Goal: Task Accomplishment & Management: Manage account settings

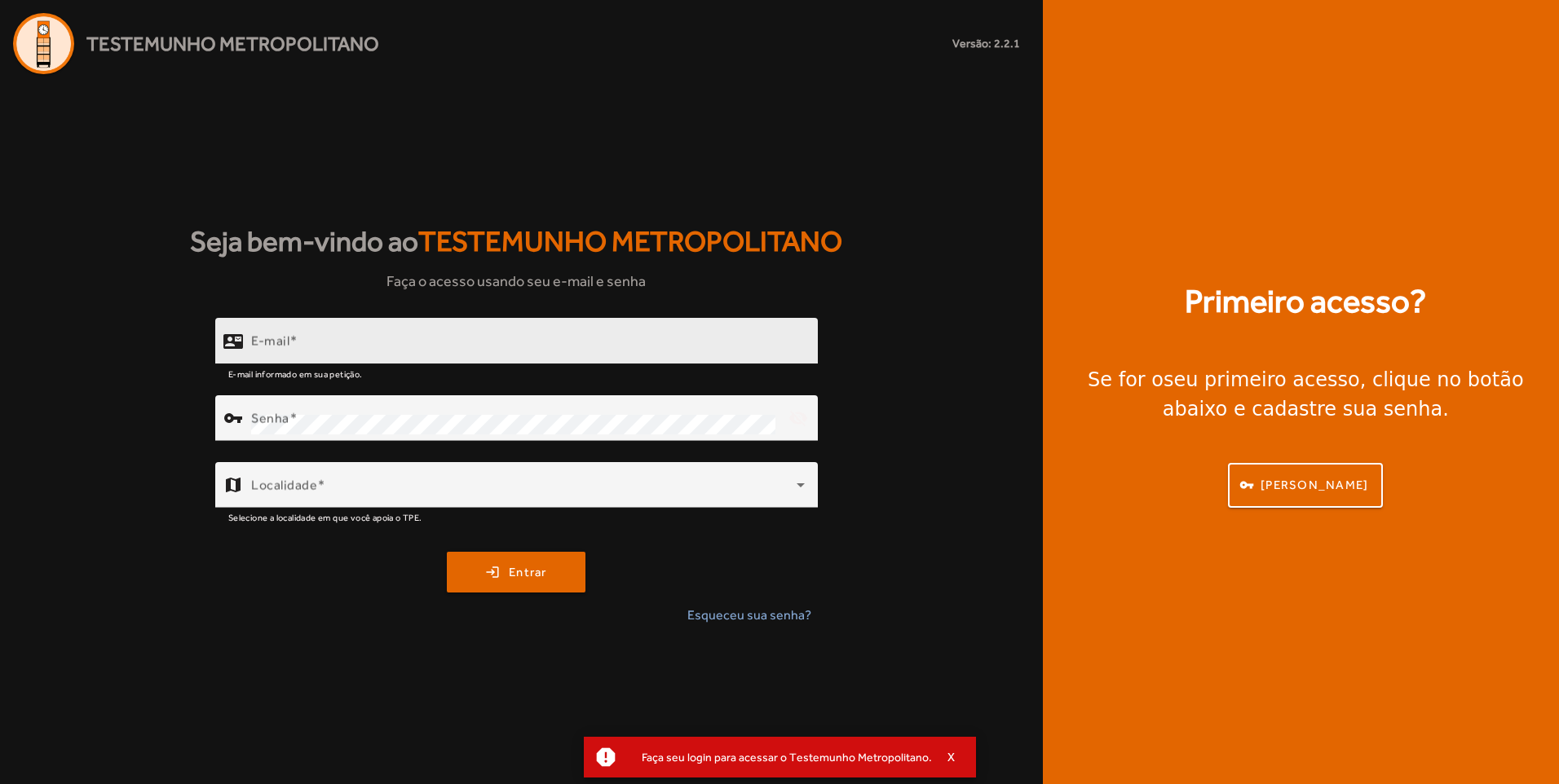
click at [639, 319] on div "E-mail" at bounding box center [528, 341] width 554 height 46
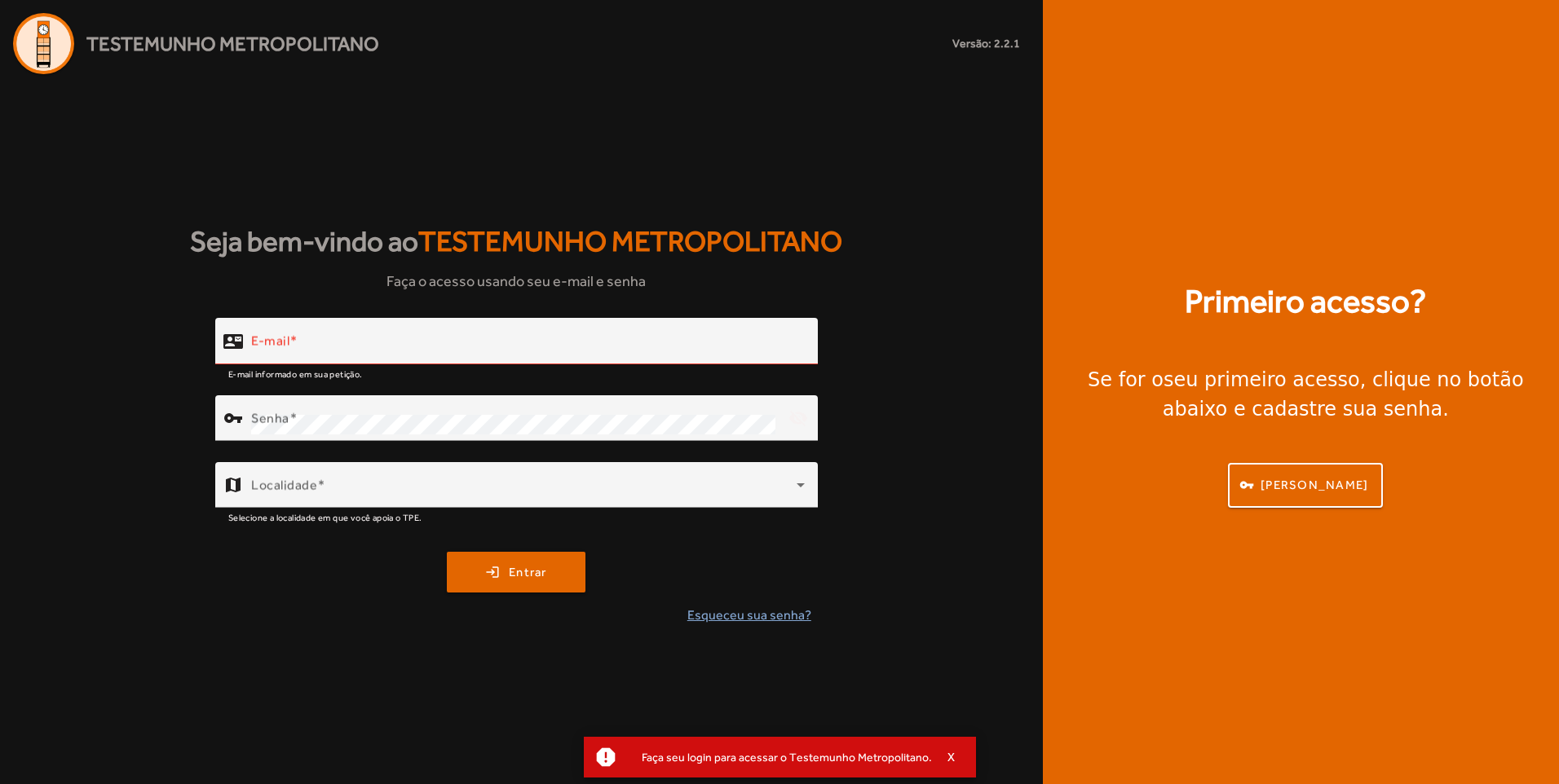
click at [743, 617] on span "Esqueceu sua senha?" at bounding box center [750, 616] width 124 height 20
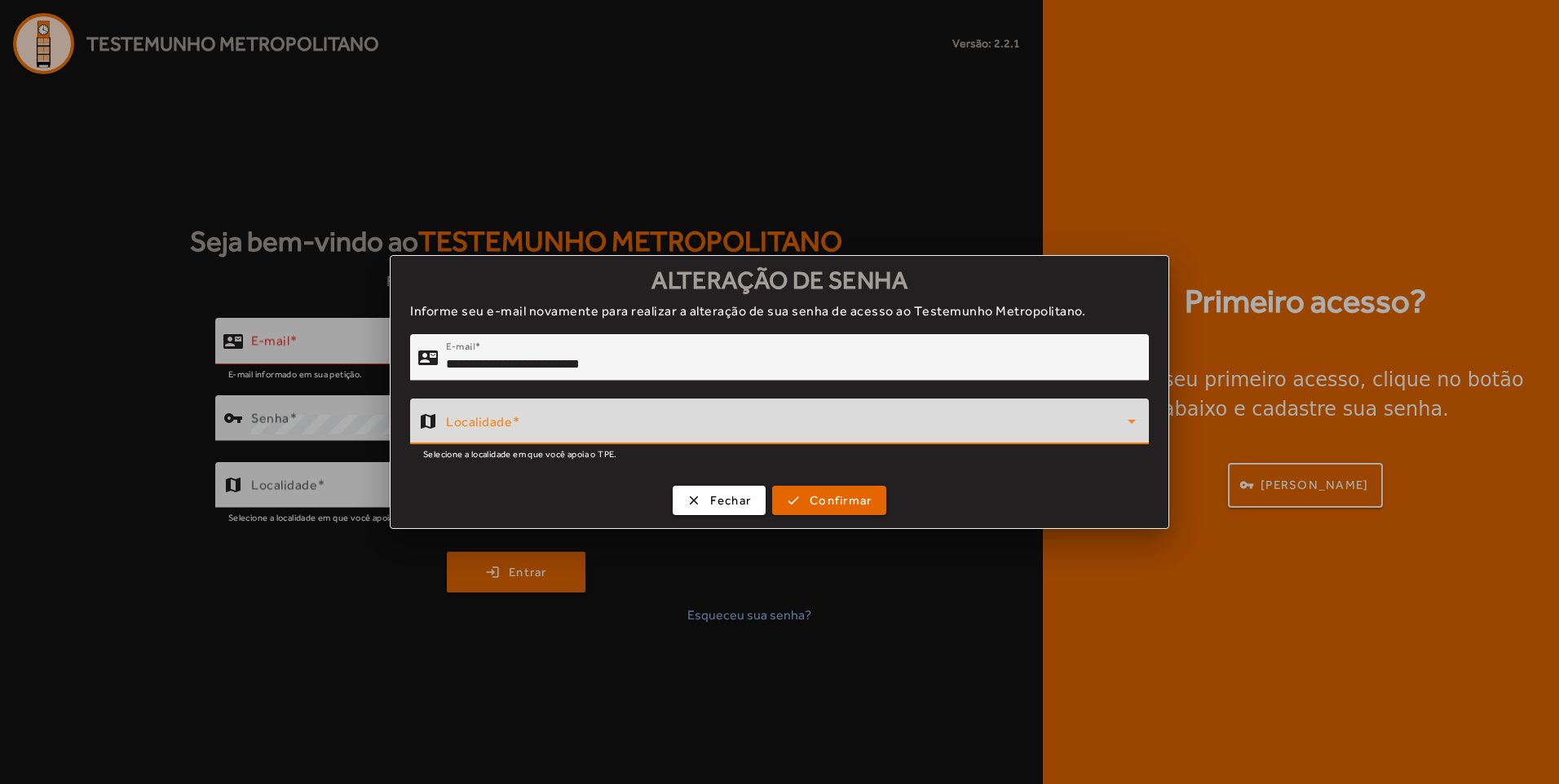
click at [698, 414] on div "Localidade" at bounding box center [791, 422] width 690 height 45
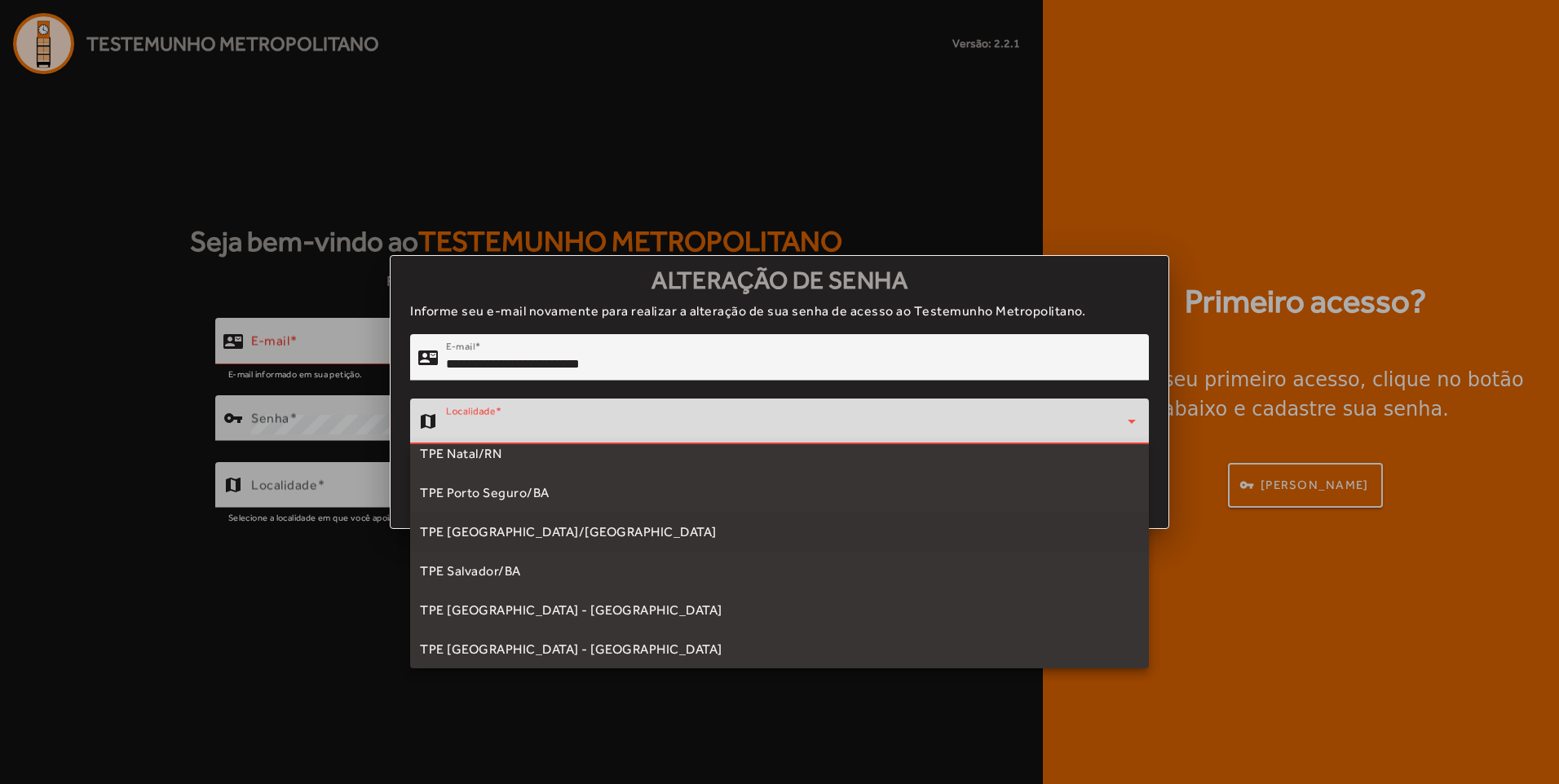
scroll to position [326, 0]
click at [536, 577] on span "TPE [GEOGRAPHIC_DATA] - [GEOGRAPHIC_DATA]" at bounding box center [571, 574] width 303 height 20
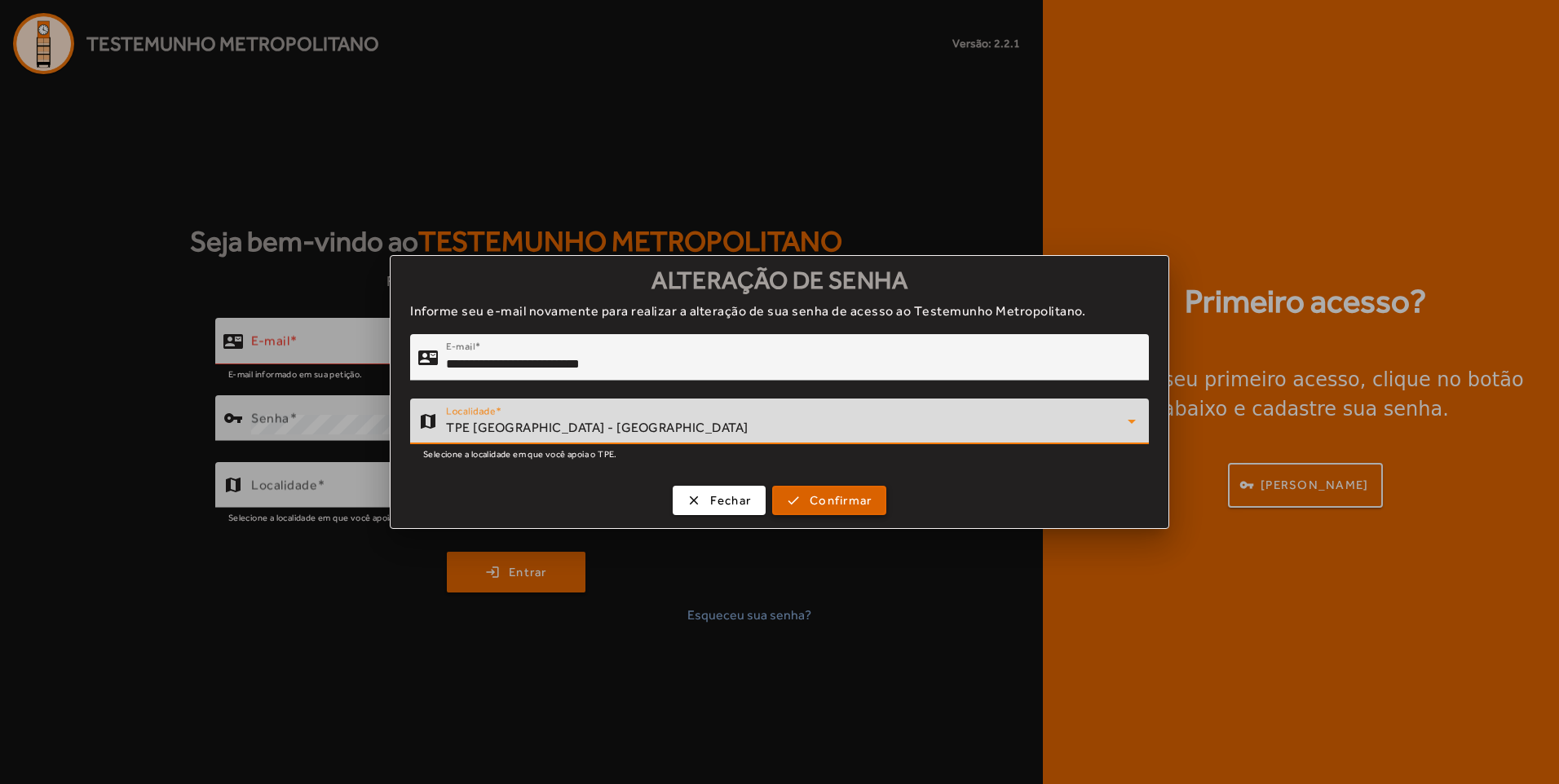
click at [848, 498] on span "Confirmar" at bounding box center [841, 500] width 62 height 19
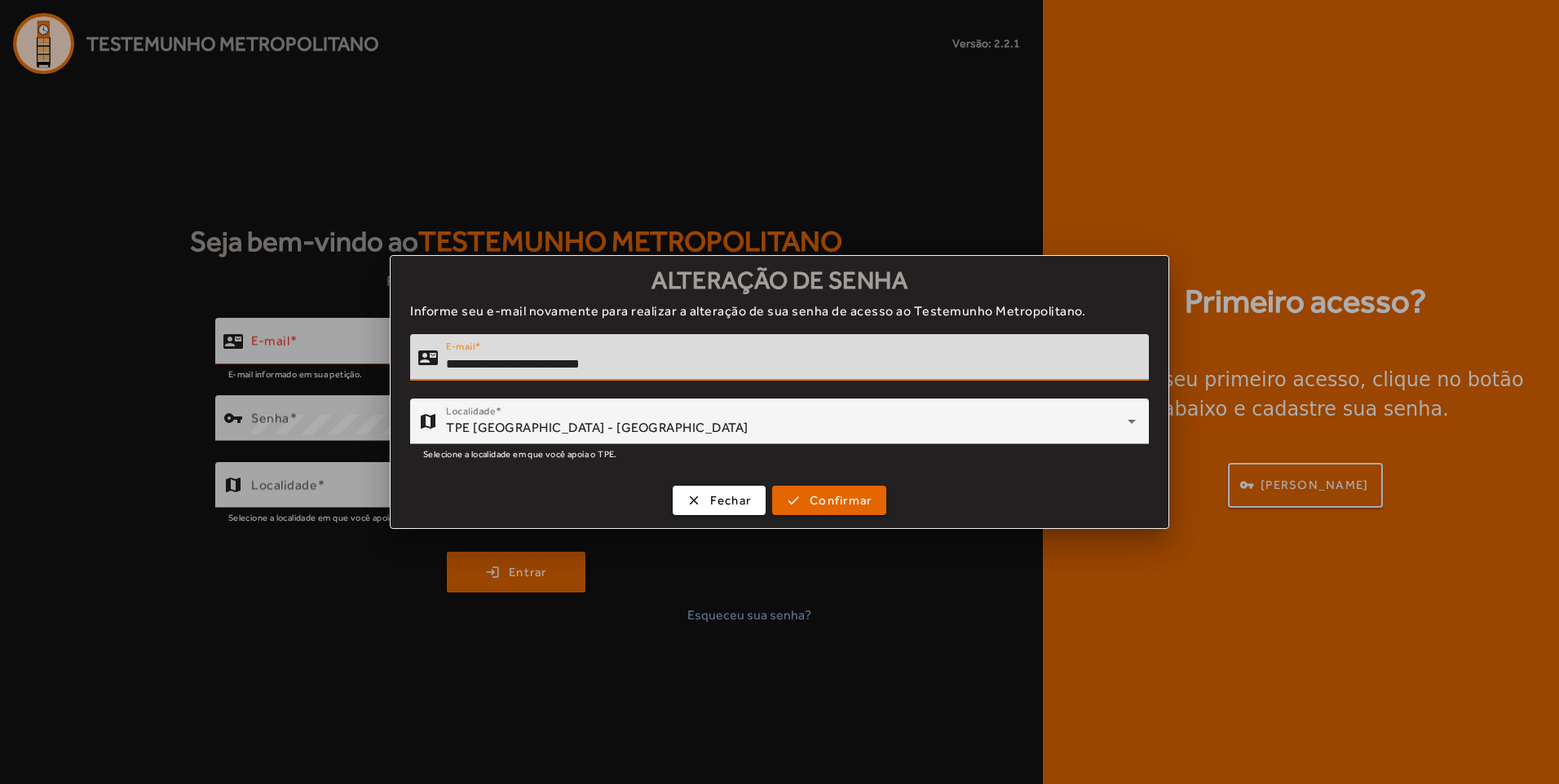
click at [555, 365] on input "**********" at bounding box center [791, 364] width 690 height 20
type input "**********"
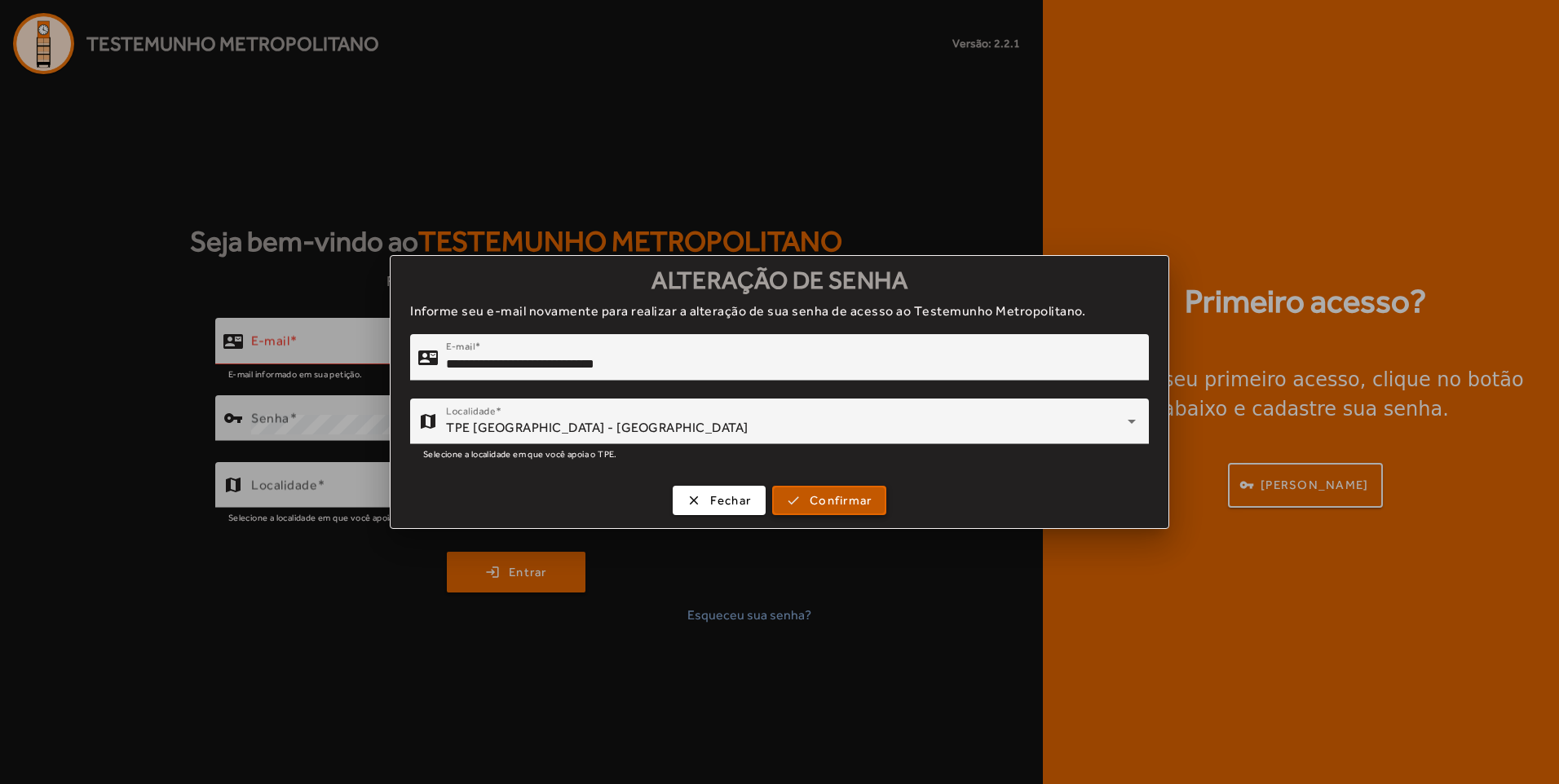
click at [829, 509] on span "submit" at bounding box center [829, 500] width 111 height 39
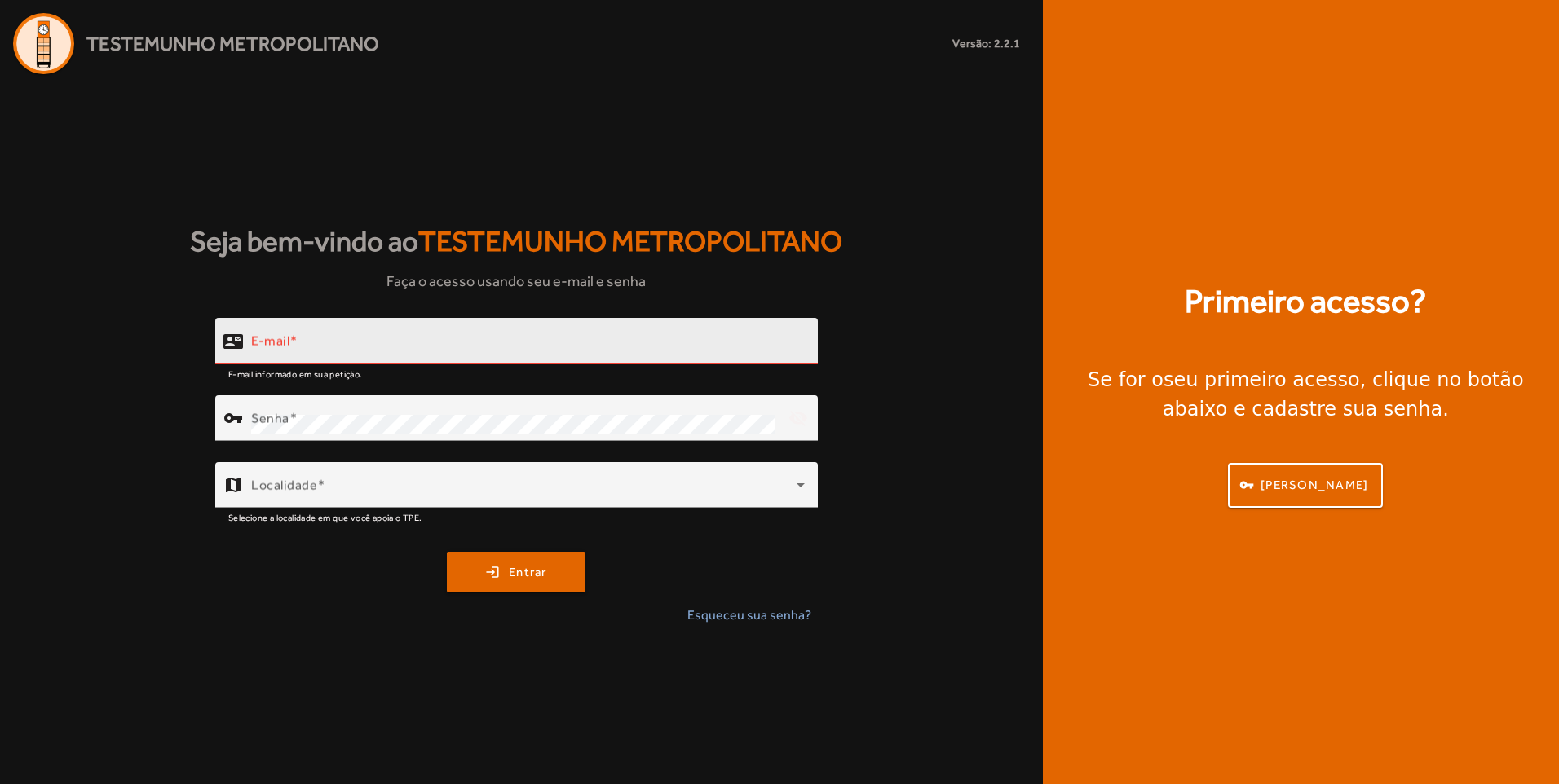
click at [414, 333] on div "E-mail" at bounding box center [528, 341] width 554 height 46
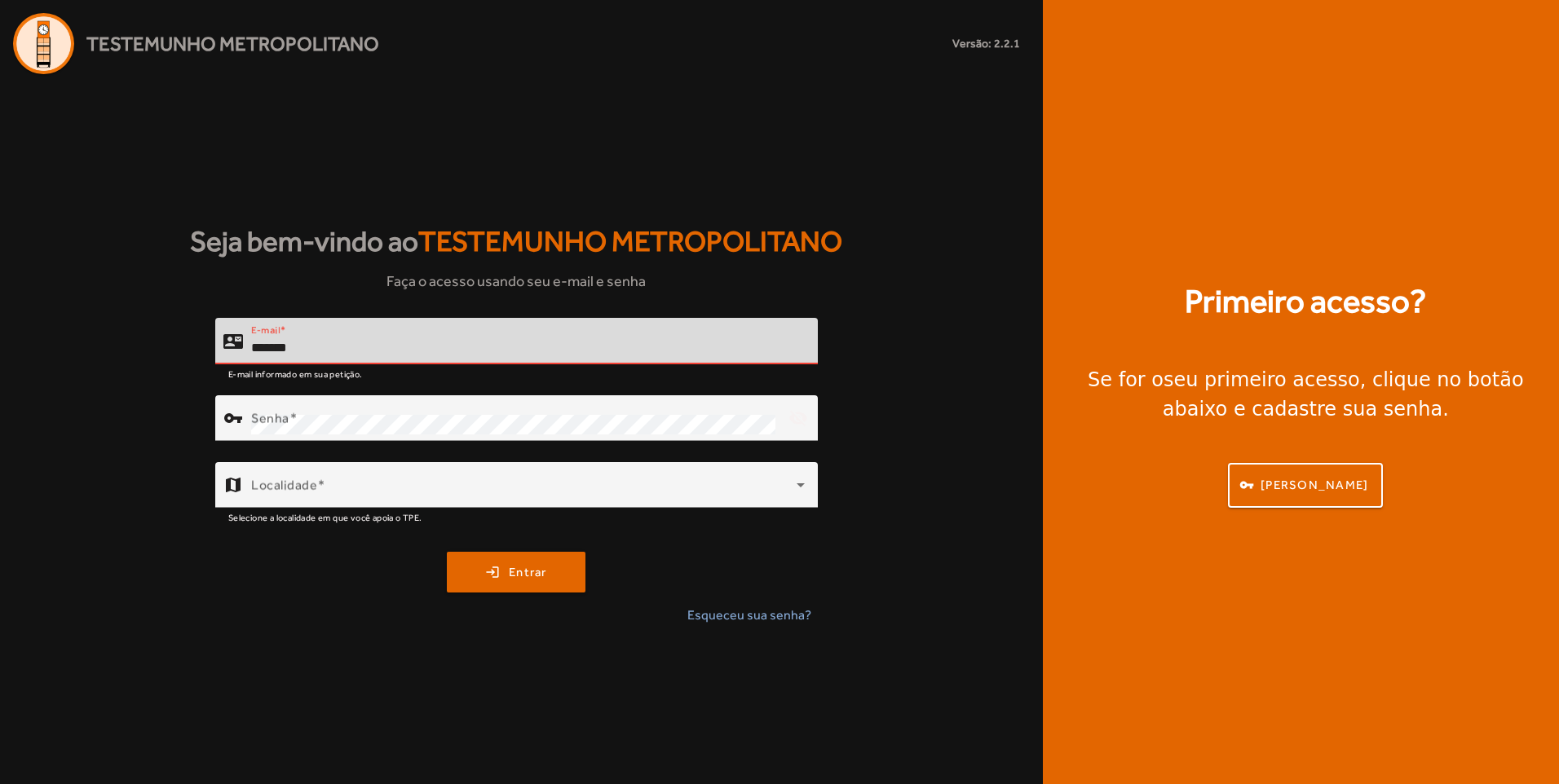
type input "********"
drag, startPoint x: 0, startPoint y: 0, endPoint x: 391, endPoint y: 344, distance: 520.8
click at [391, 344] on input "E-mail" at bounding box center [528, 348] width 554 height 20
type input "**********"
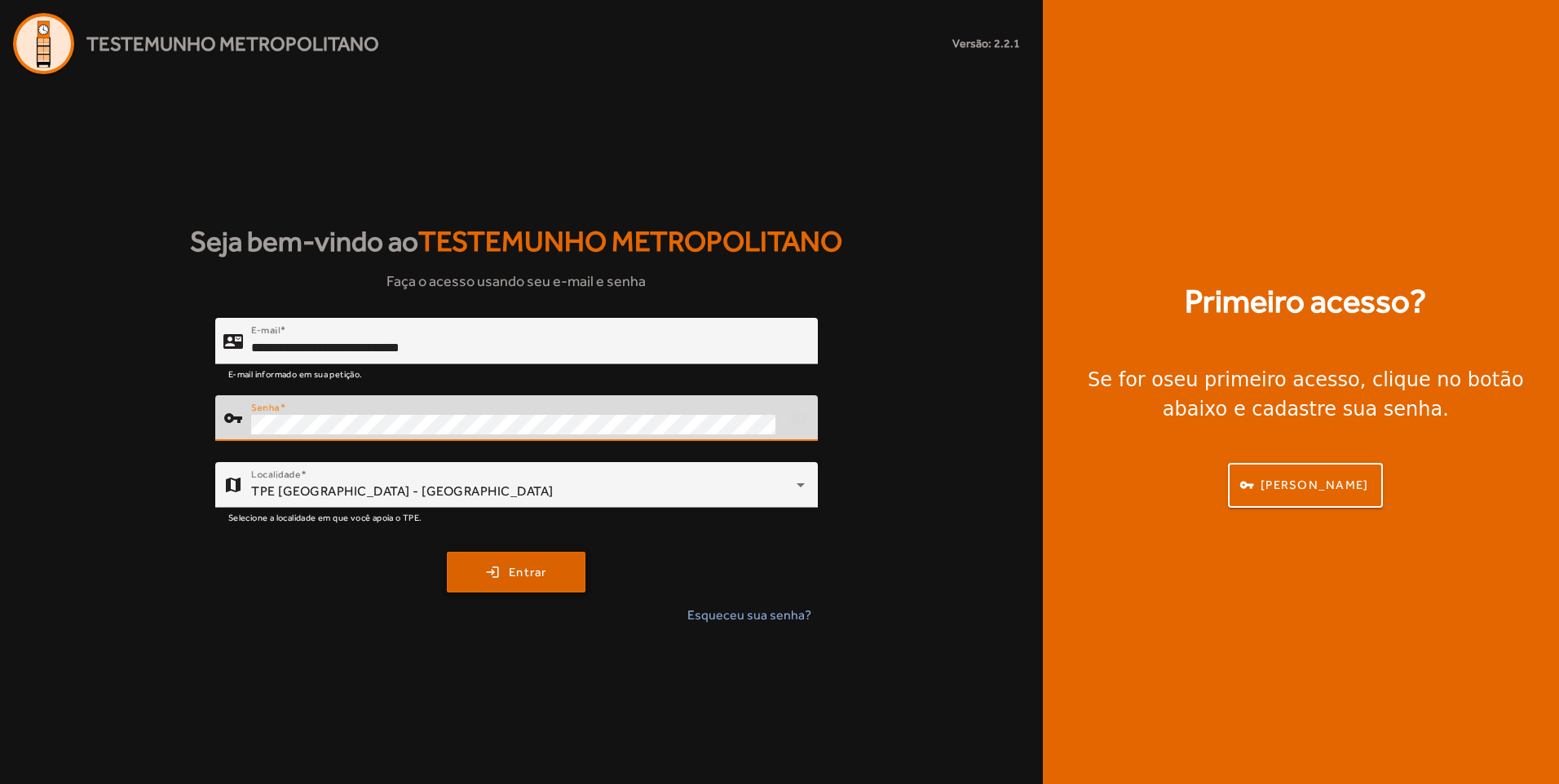
click at [530, 565] on span "Entrar" at bounding box center [527, 572] width 38 height 19
click at [465, 347] on input "**********" at bounding box center [528, 348] width 554 height 20
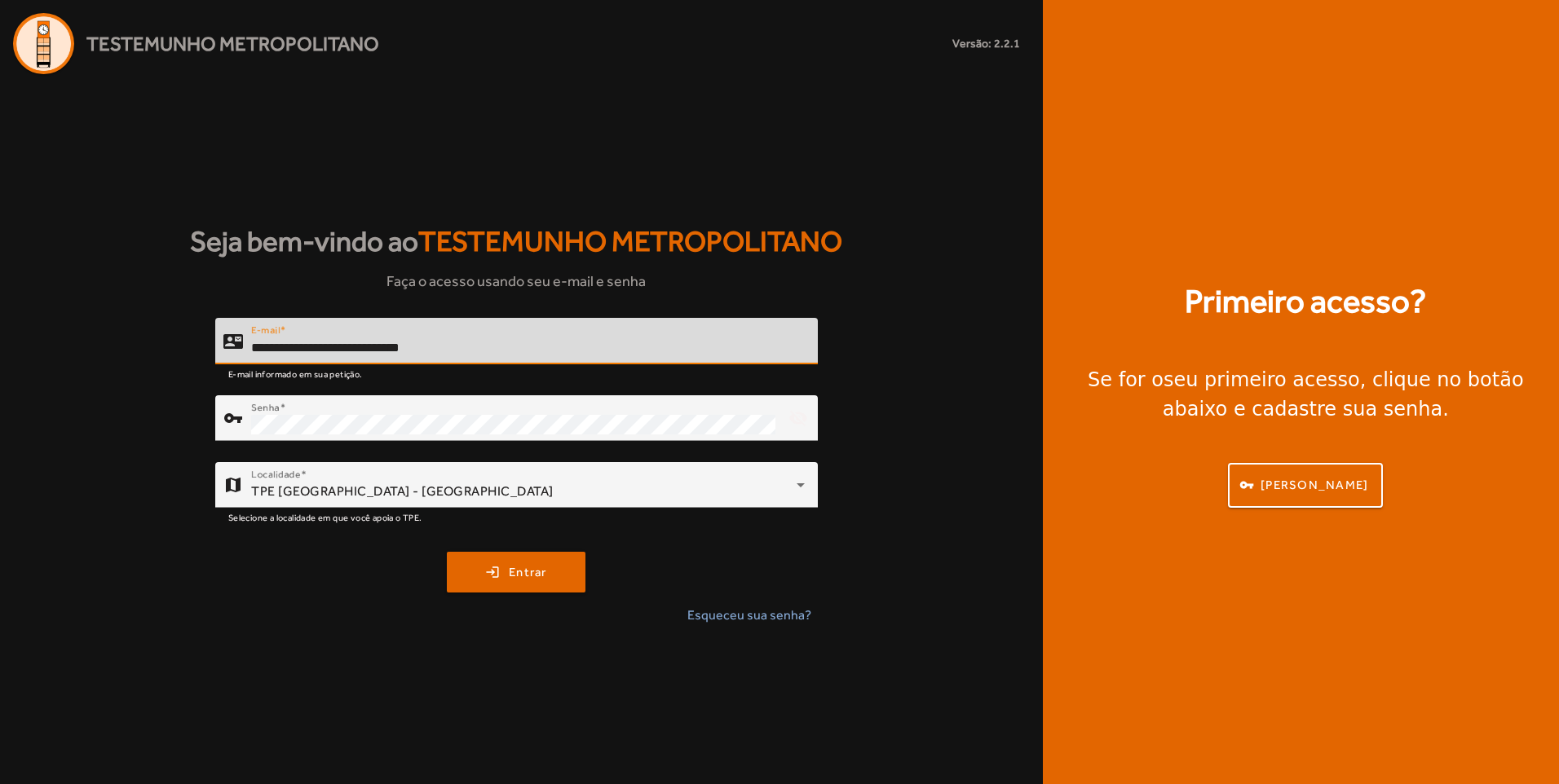
click at [465, 347] on input "**********" at bounding box center [528, 348] width 554 height 20
click at [481, 351] on input "**********" at bounding box center [528, 348] width 554 height 20
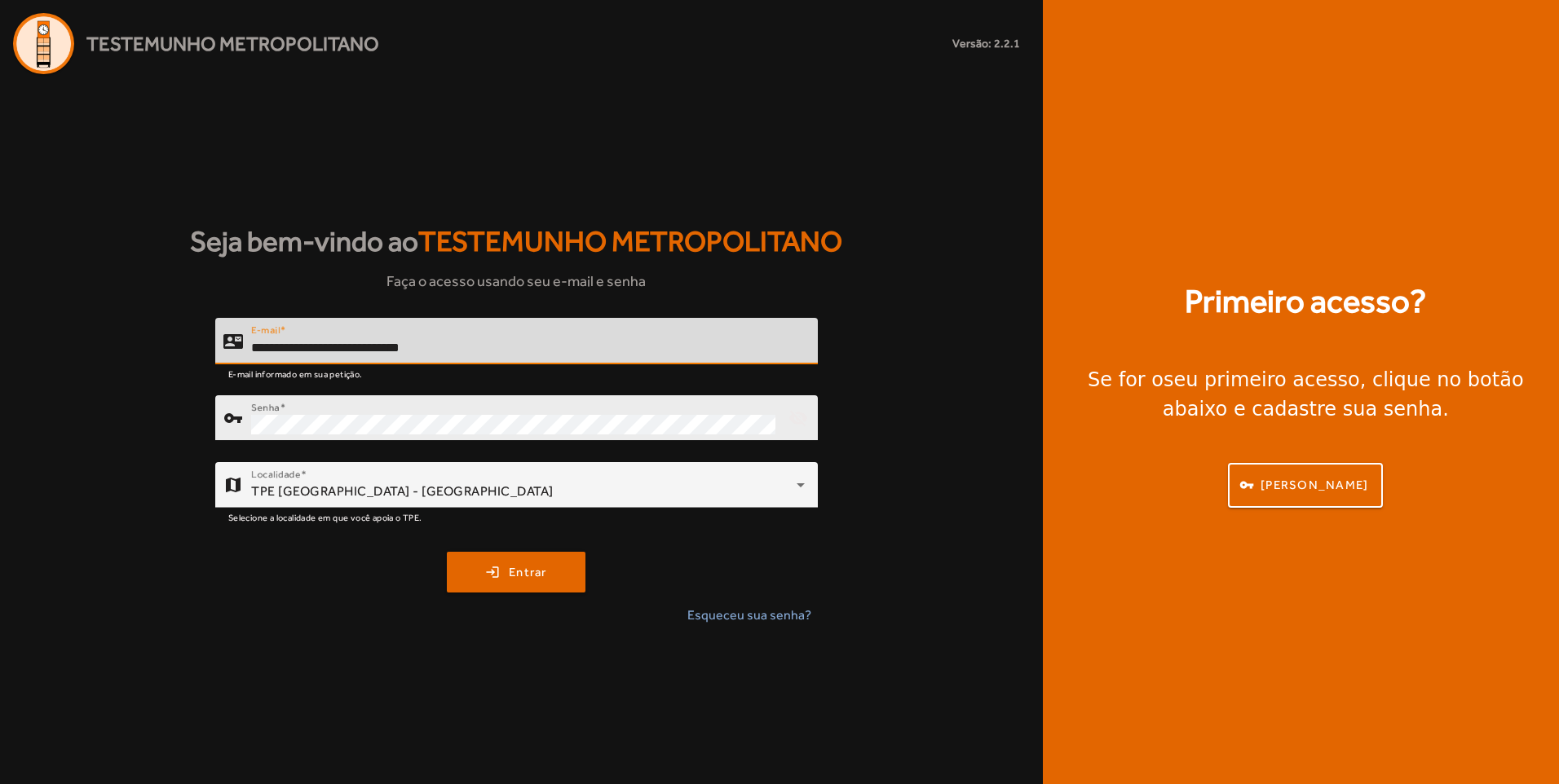
click at [481, 409] on div "Senha" at bounding box center [513, 418] width 524 height 45
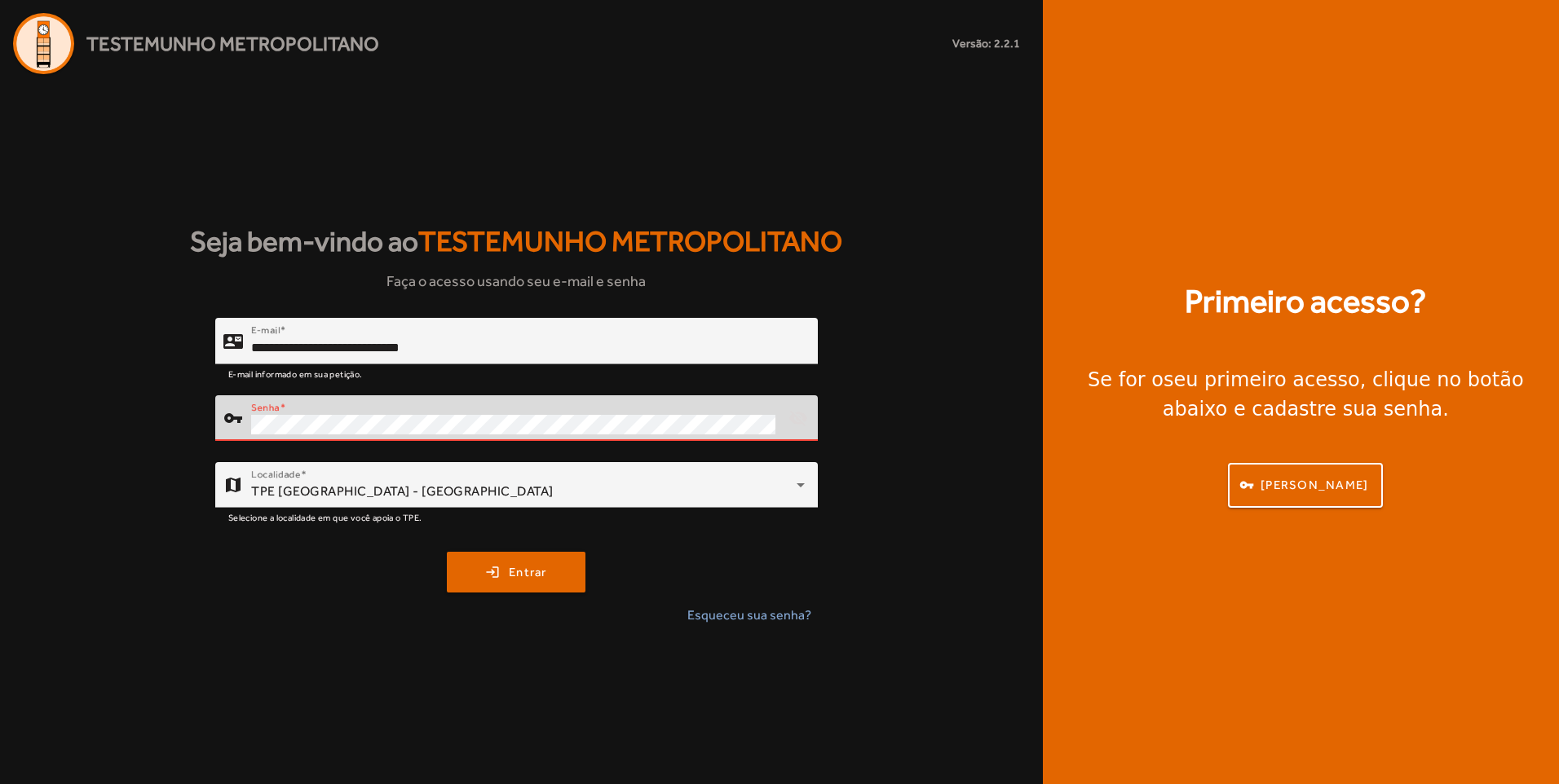
click at [479, 408] on div "Senha" at bounding box center [513, 418] width 524 height 45
click at [762, 613] on span "Esqueceu sua senha?" at bounding box center [750, 616] width 124 height 20
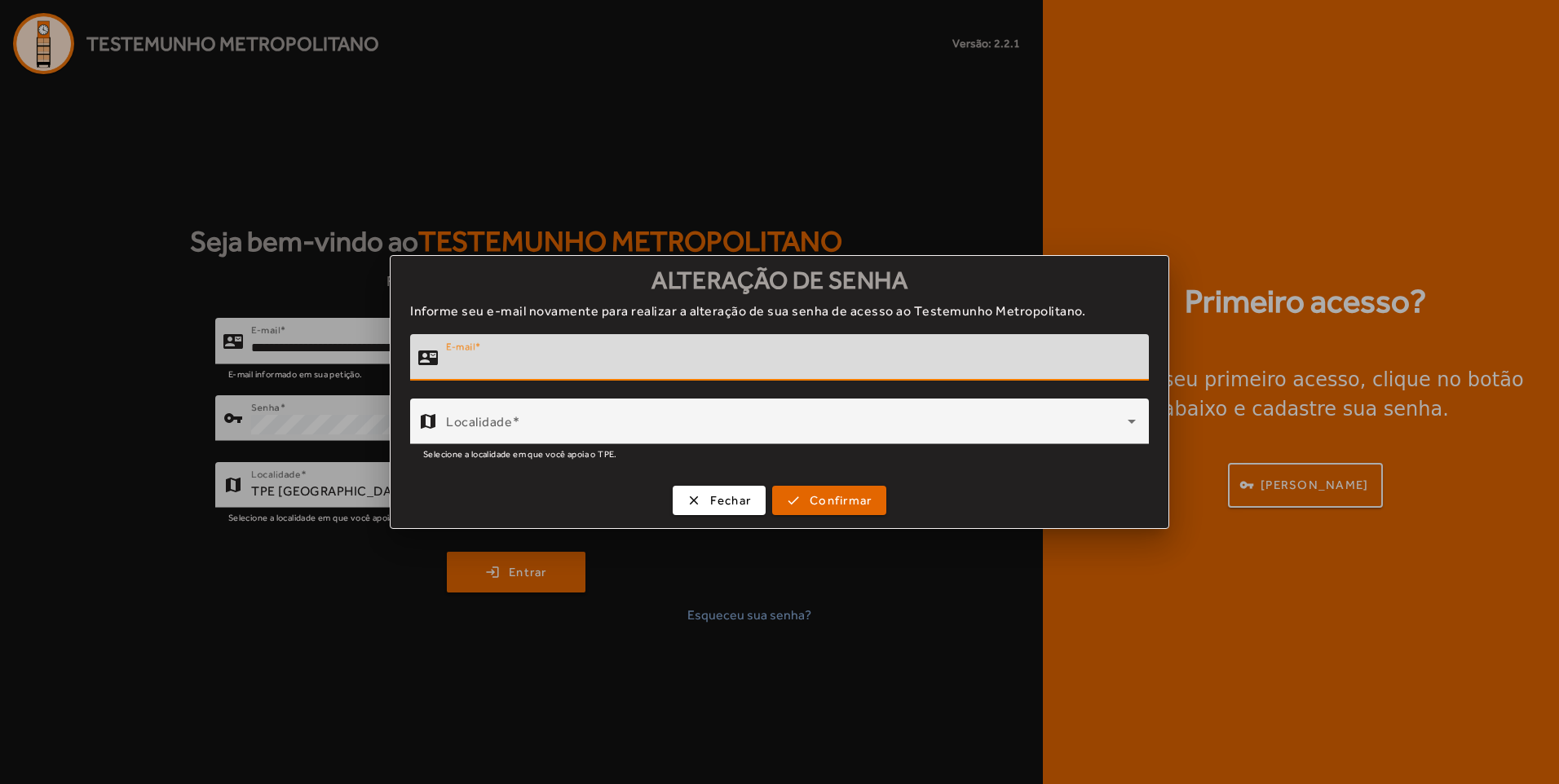
click at [759, 360] on input "E-mail" at bounding box center [791, 364] width 690 height 20
type input "**********"
click at [824, 496] on span "Confirmar" at bounding box center [841, 500] width 62 height 19
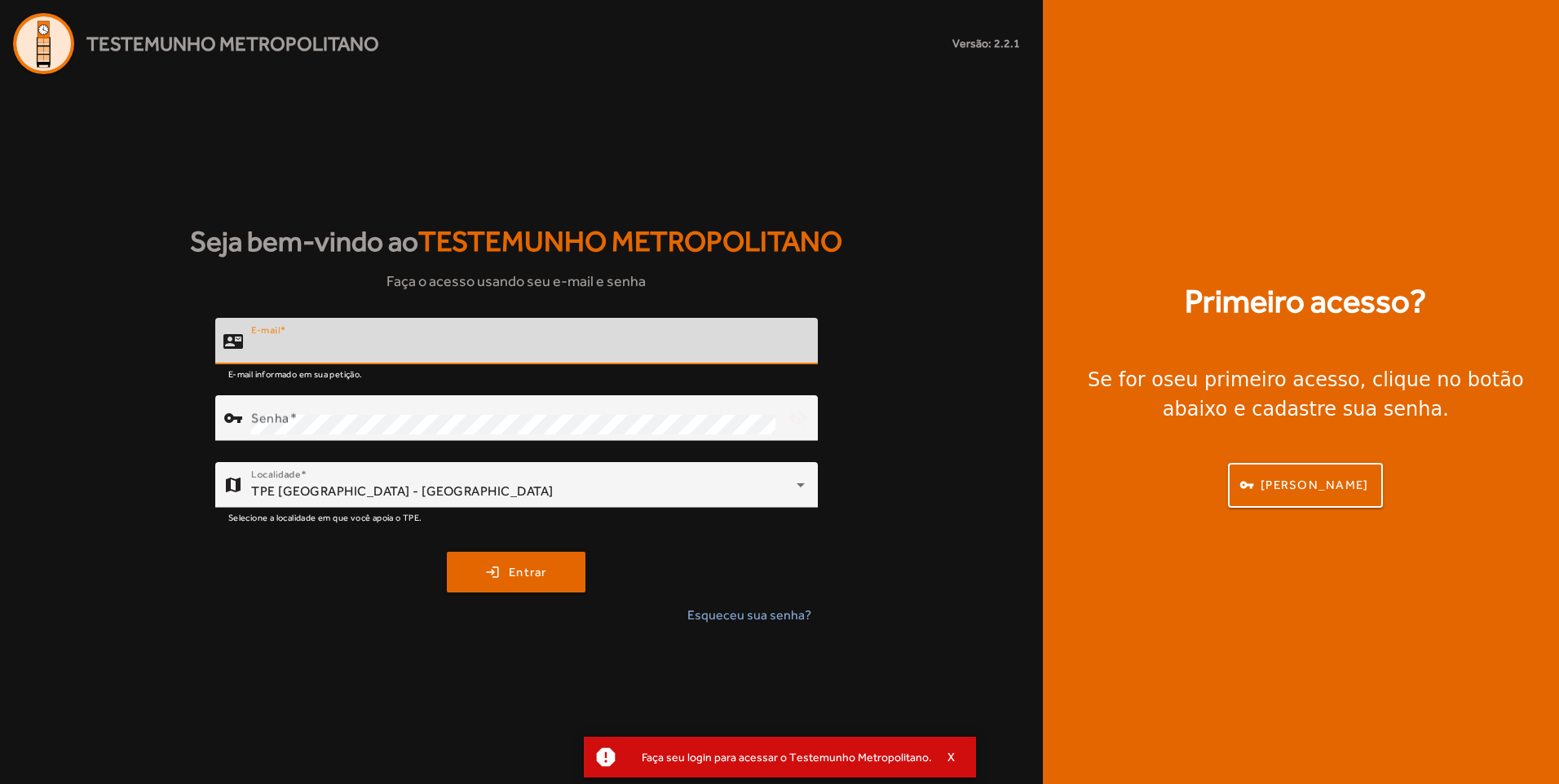
click at [699, 347] on input "E-mail" at bounding box center [528, 348] width 554 height 20
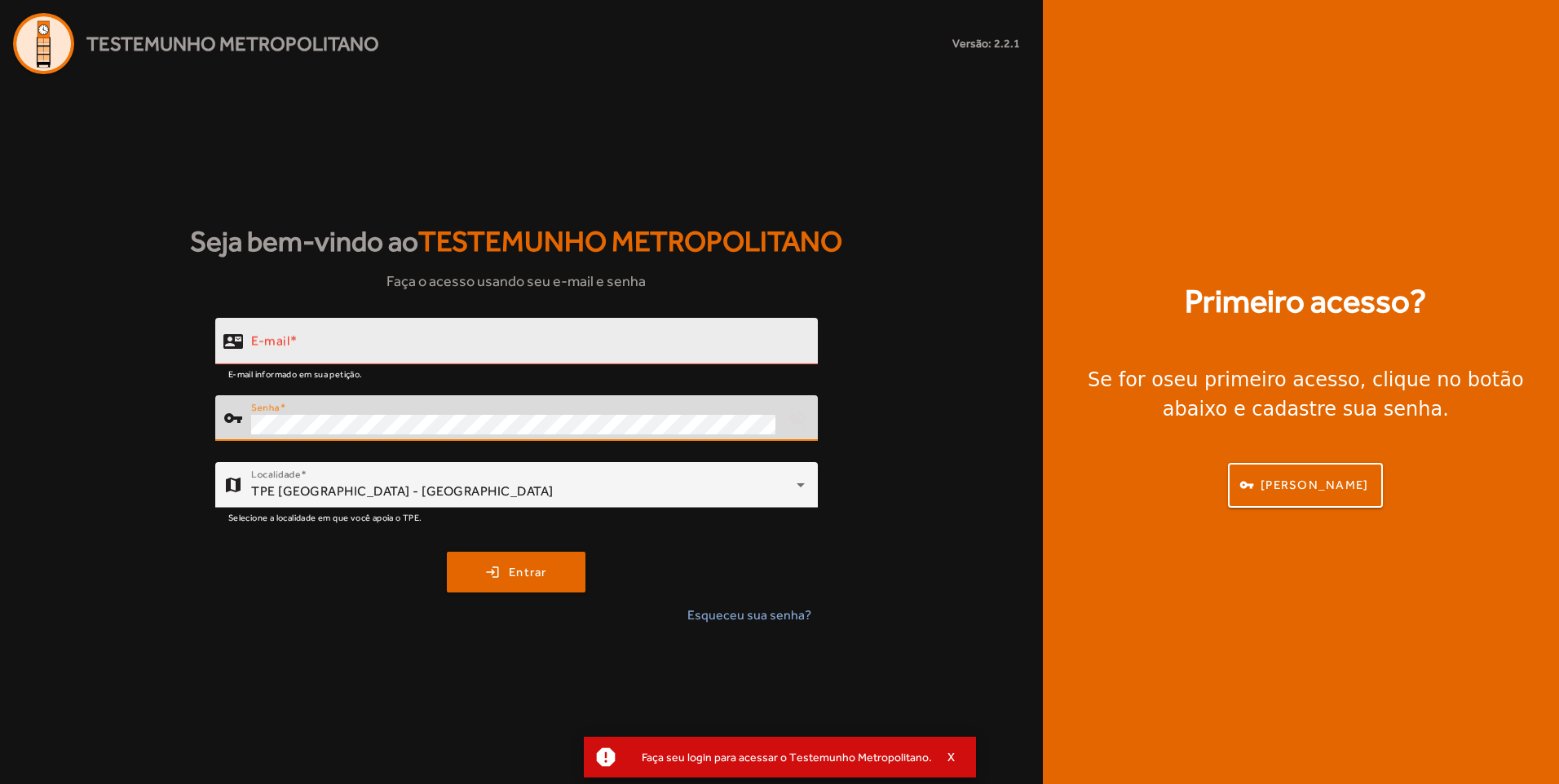
click at [445, 354] on input "E-mail" at bounding box center [528, 348] width 554 height 20
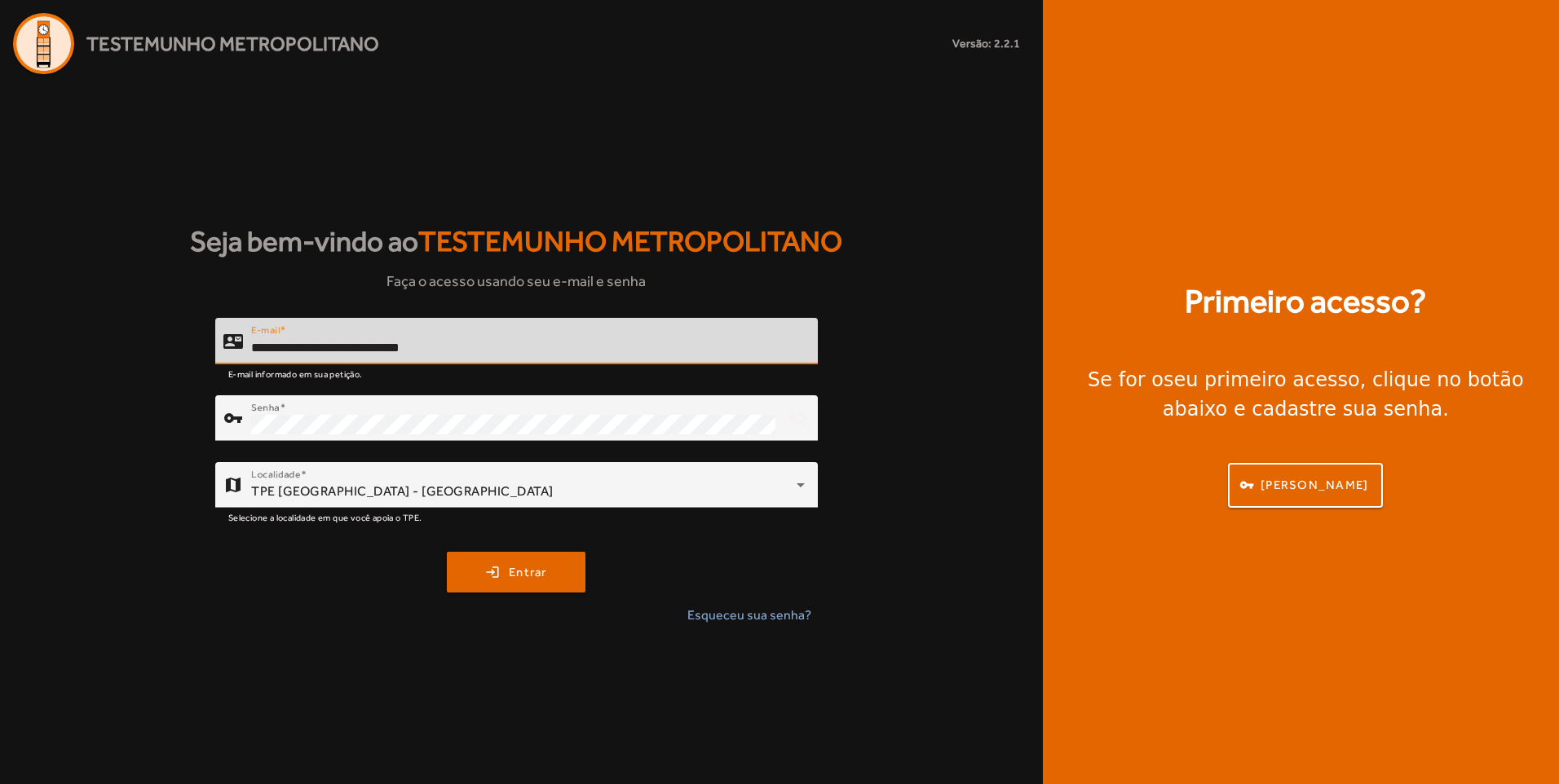
type input "**********"
click at [446, 552] on button "login Entrar" at bounding box center [515, 571] width 139 height 40
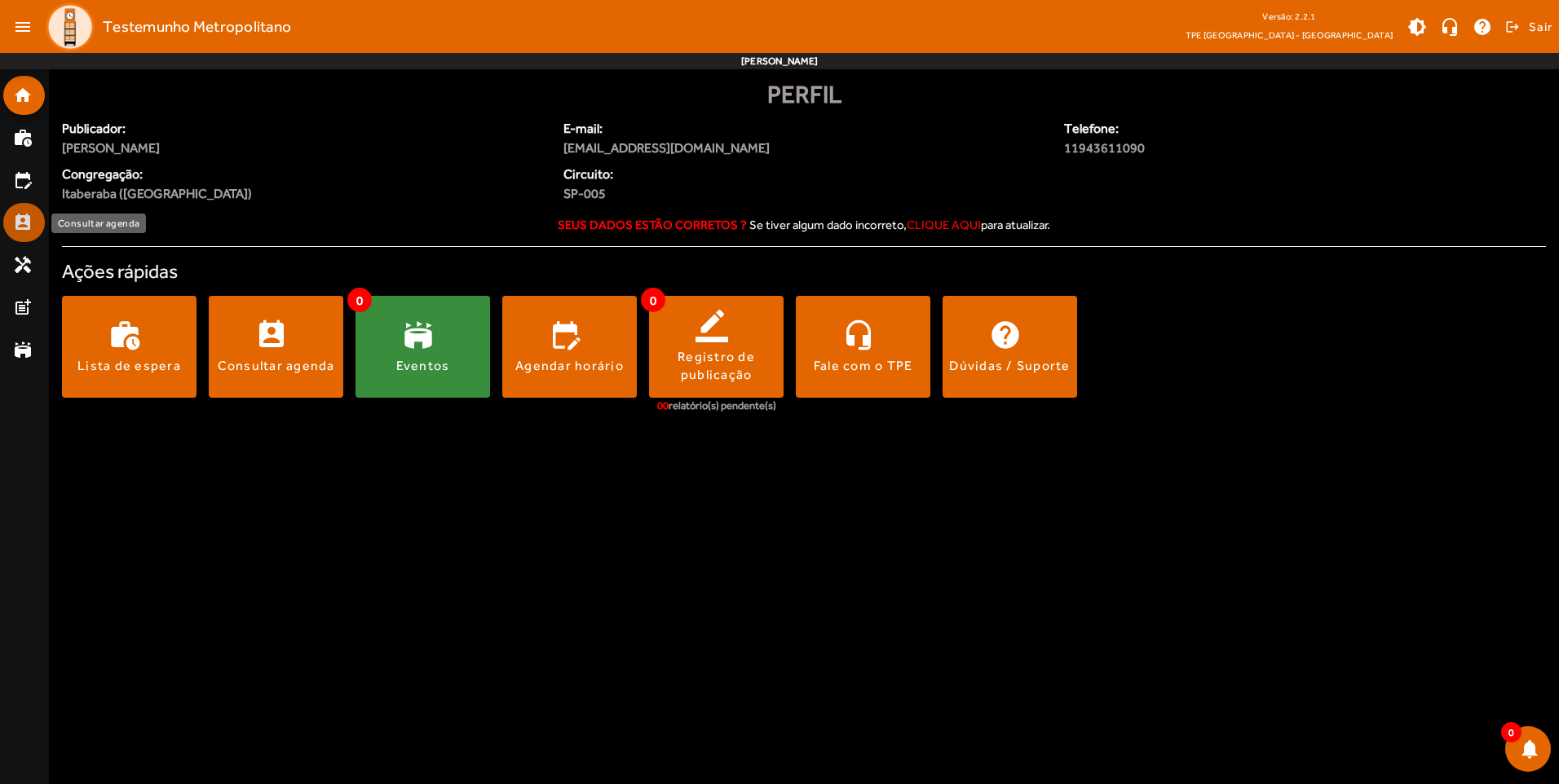
click at [27, 229] on mat-icon "perm_contact_calendar" at bounding box center [23, 223] width 20 height 20
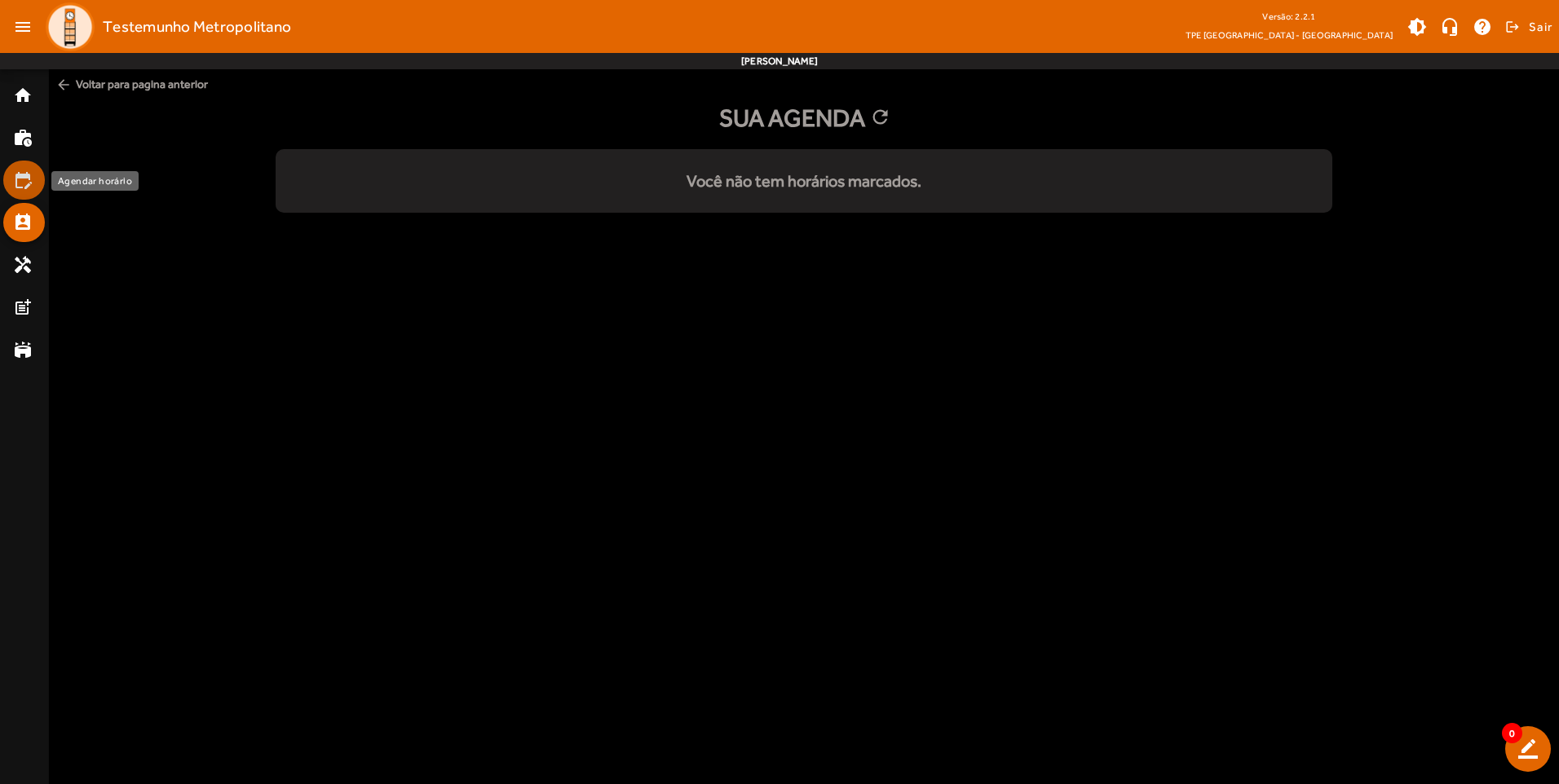
click at [25, 182] on mat-icon "edit_calendar" at bounding box center [23, 180] width 20 height 20
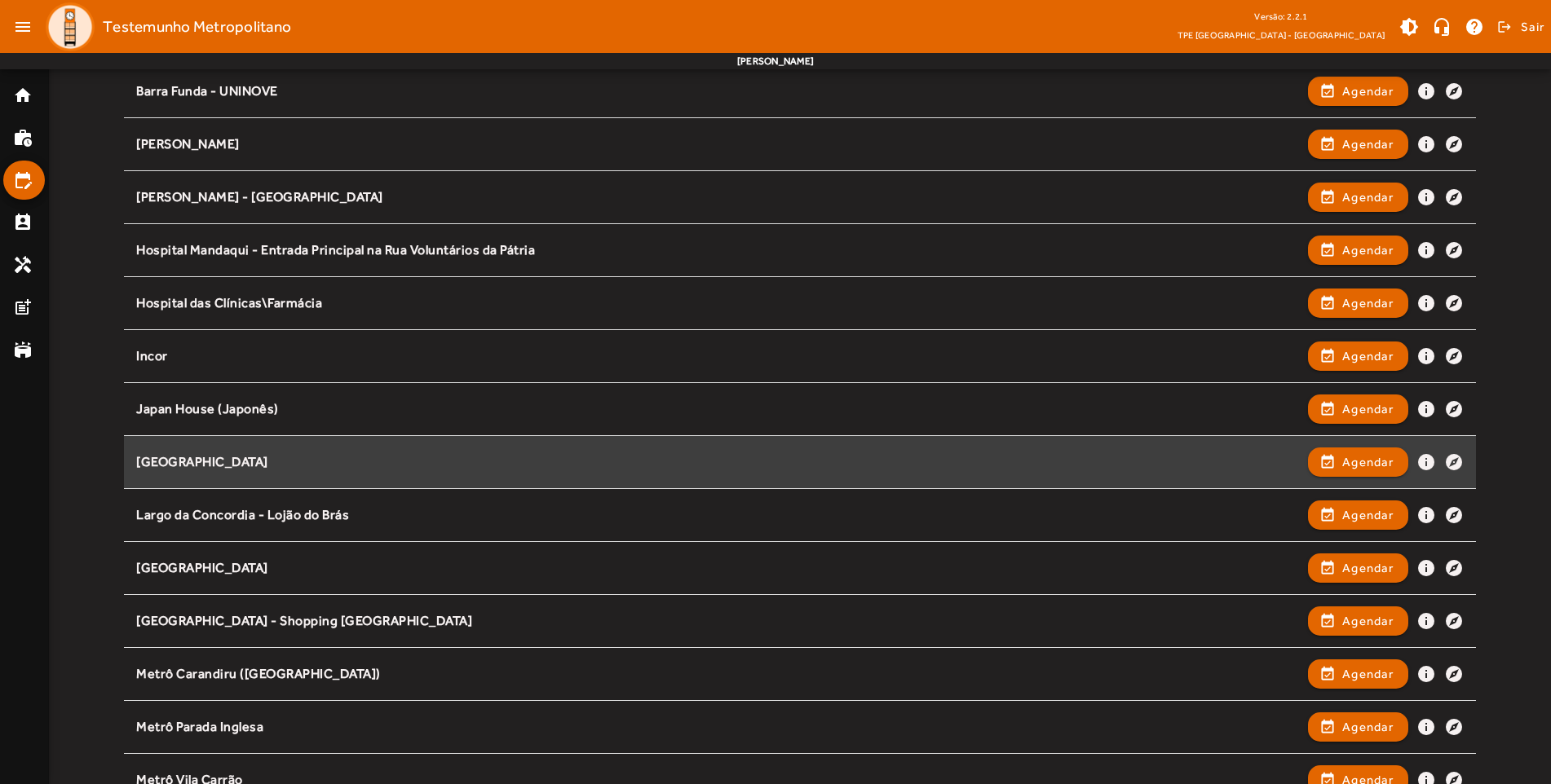
scroll to position [570, 0]
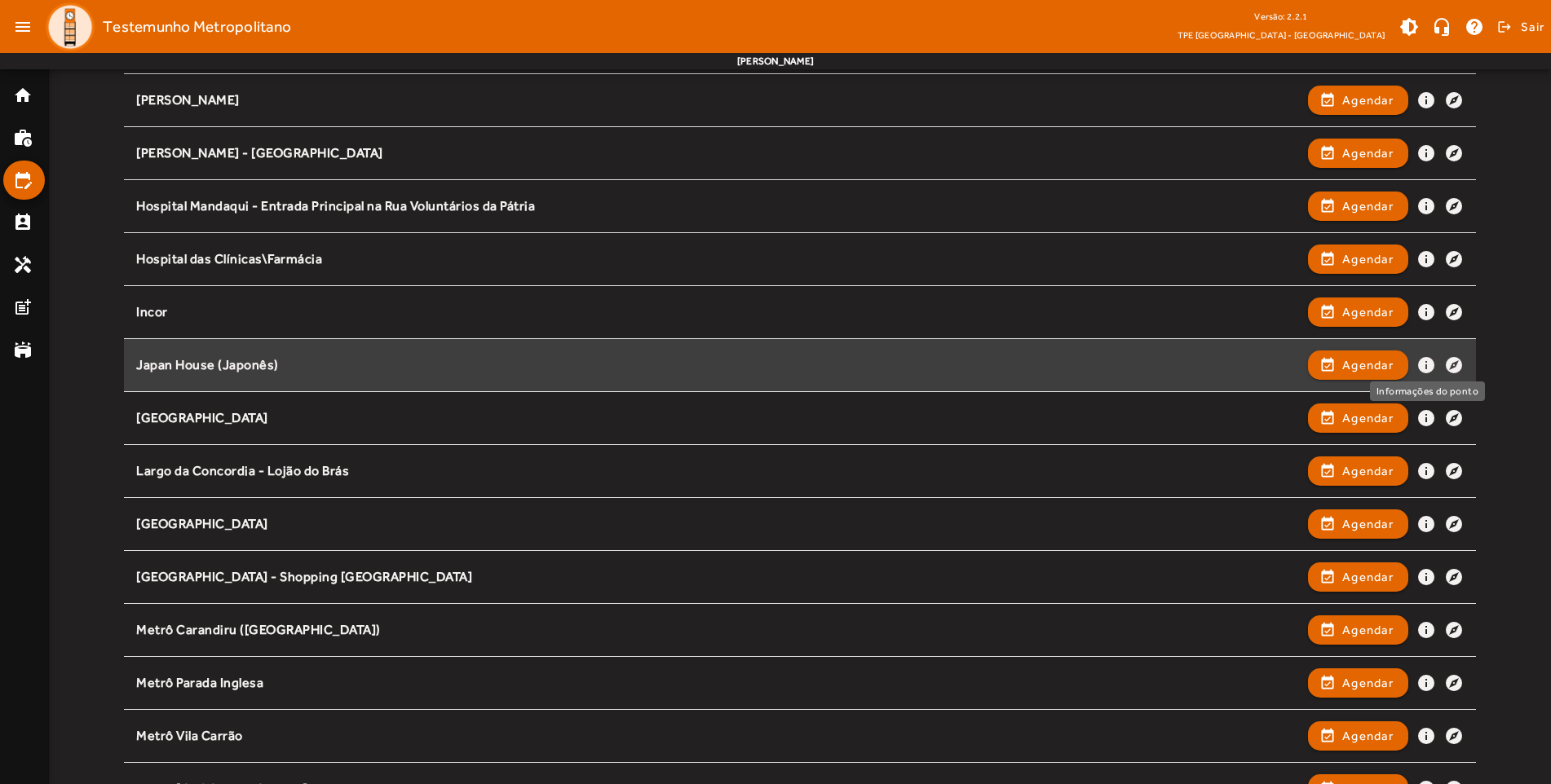
click at [1427, 366] on mat-icon "info" at bounding box center [1426, 365] width 20 height 20
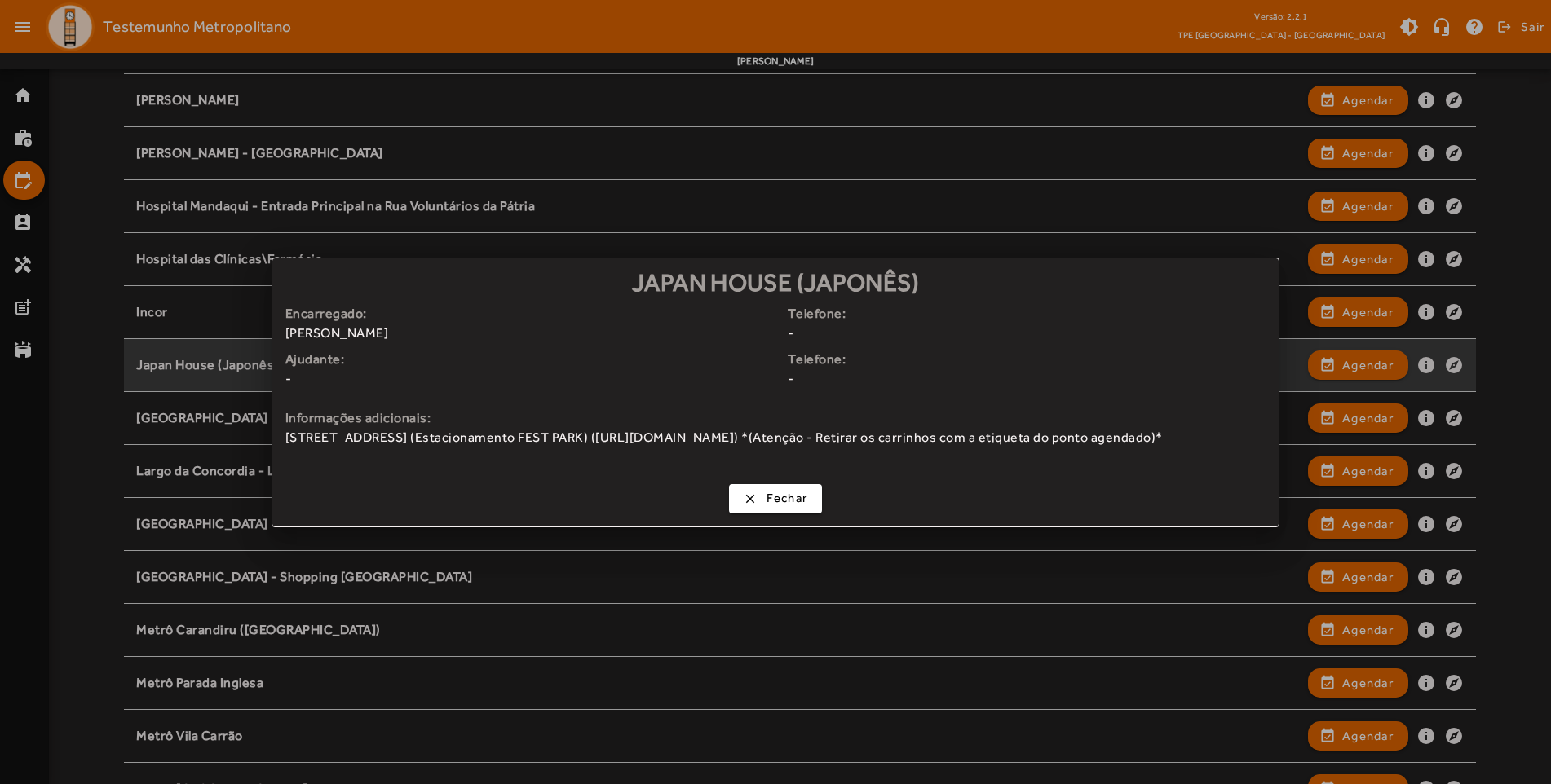
scroll to position [0, 0]
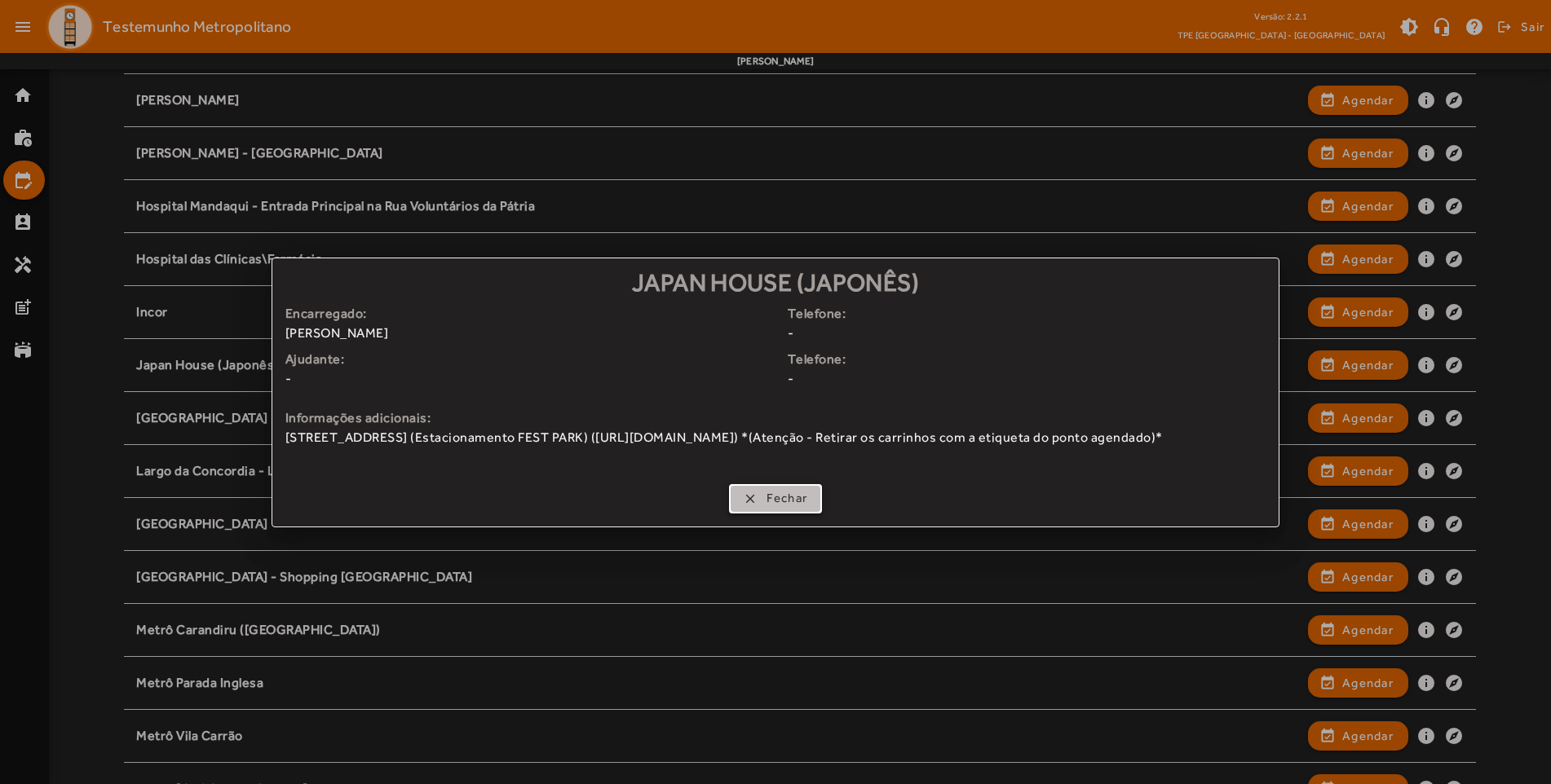
click at [768, 507] on span "Fechar" at bounding box center [787, 497] width 41 height 19
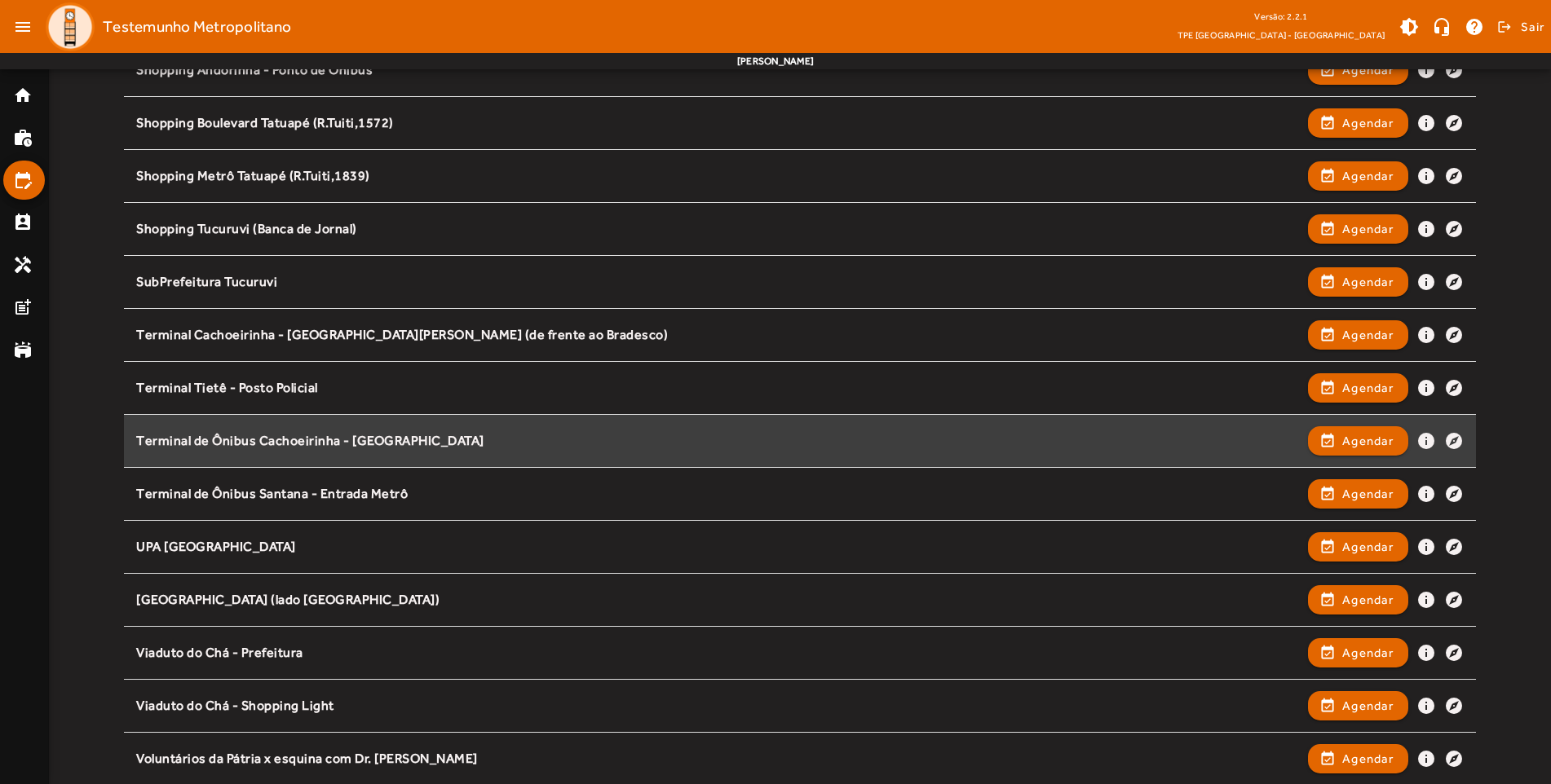
scroll to position [1926, 0]
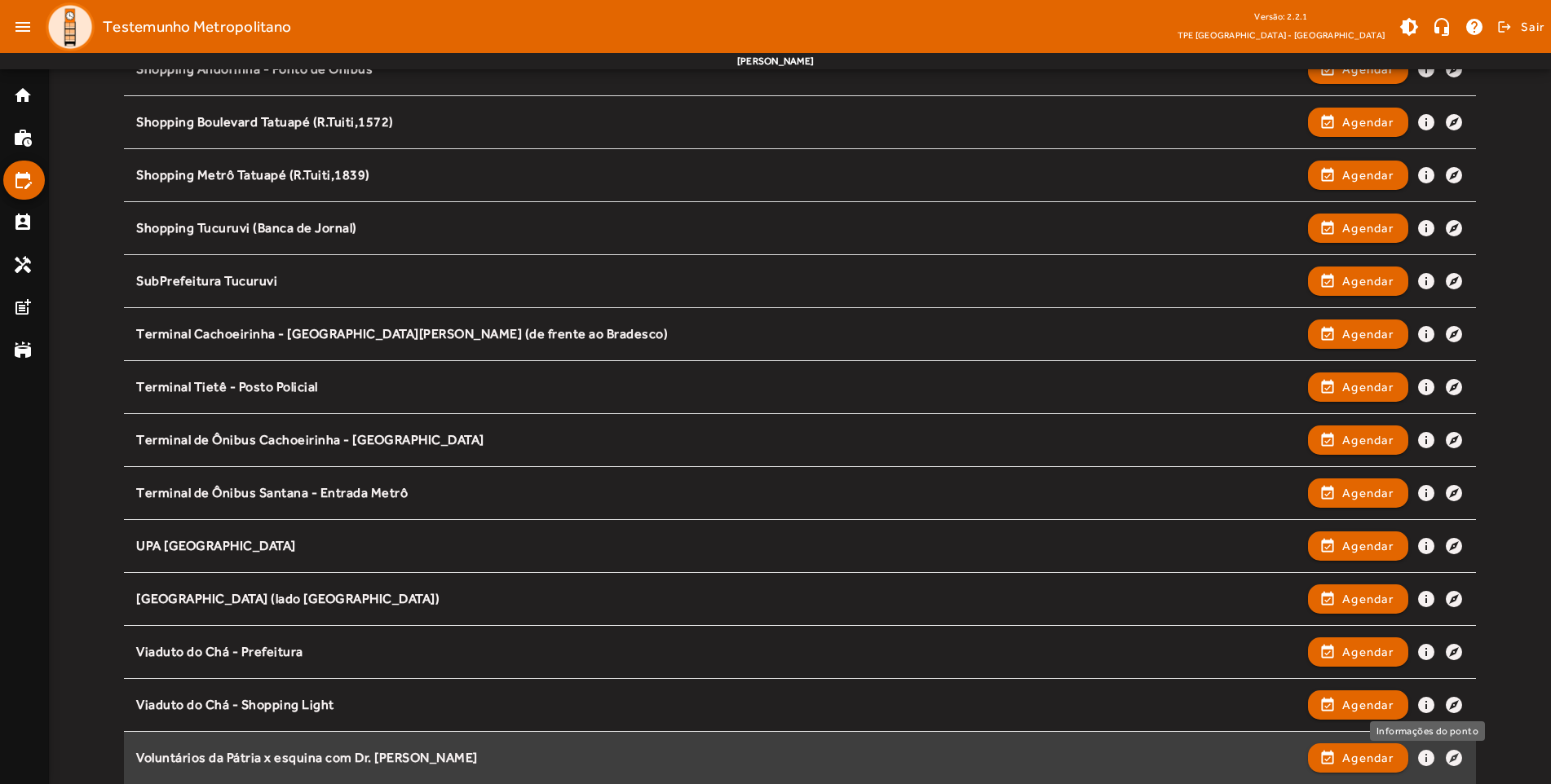
click at [1429, 762] on mat-icon "info" at bounding box center [1426, 758] width 20 height 20
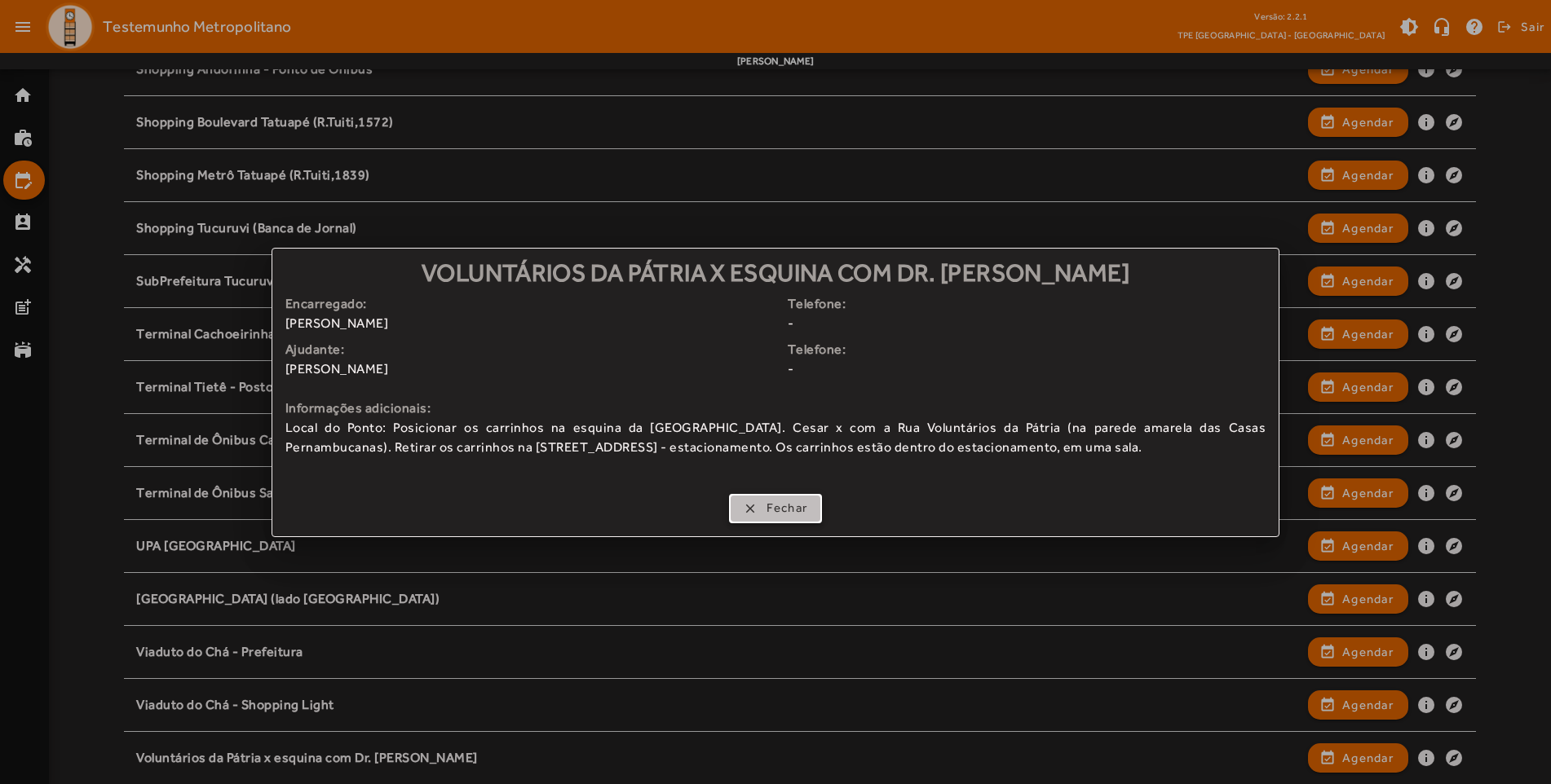
click at [768, 503] on span "Fechar" at bounding box center [787, 507] width 41 height 19
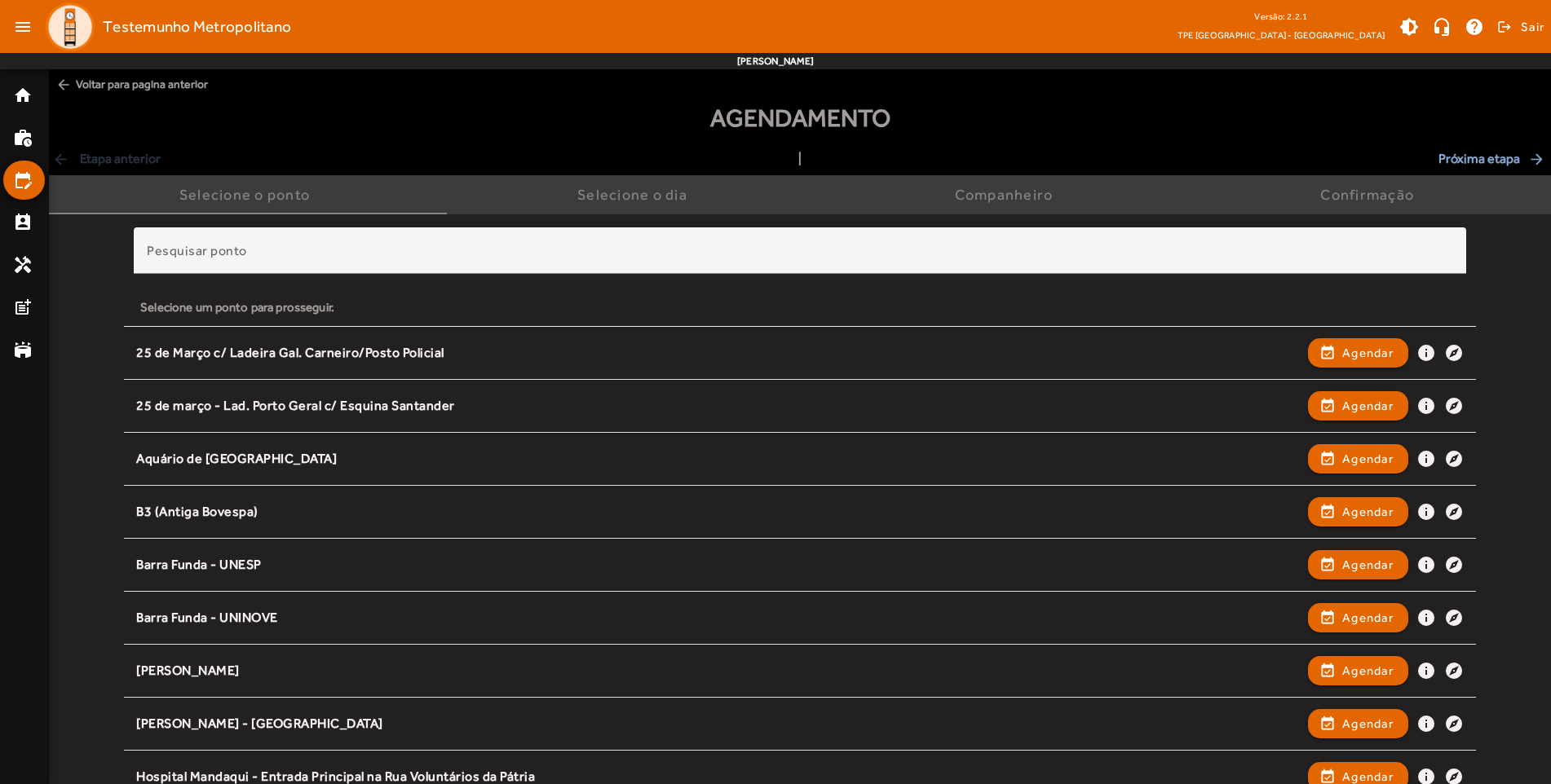
scroll to position [1926, 0]
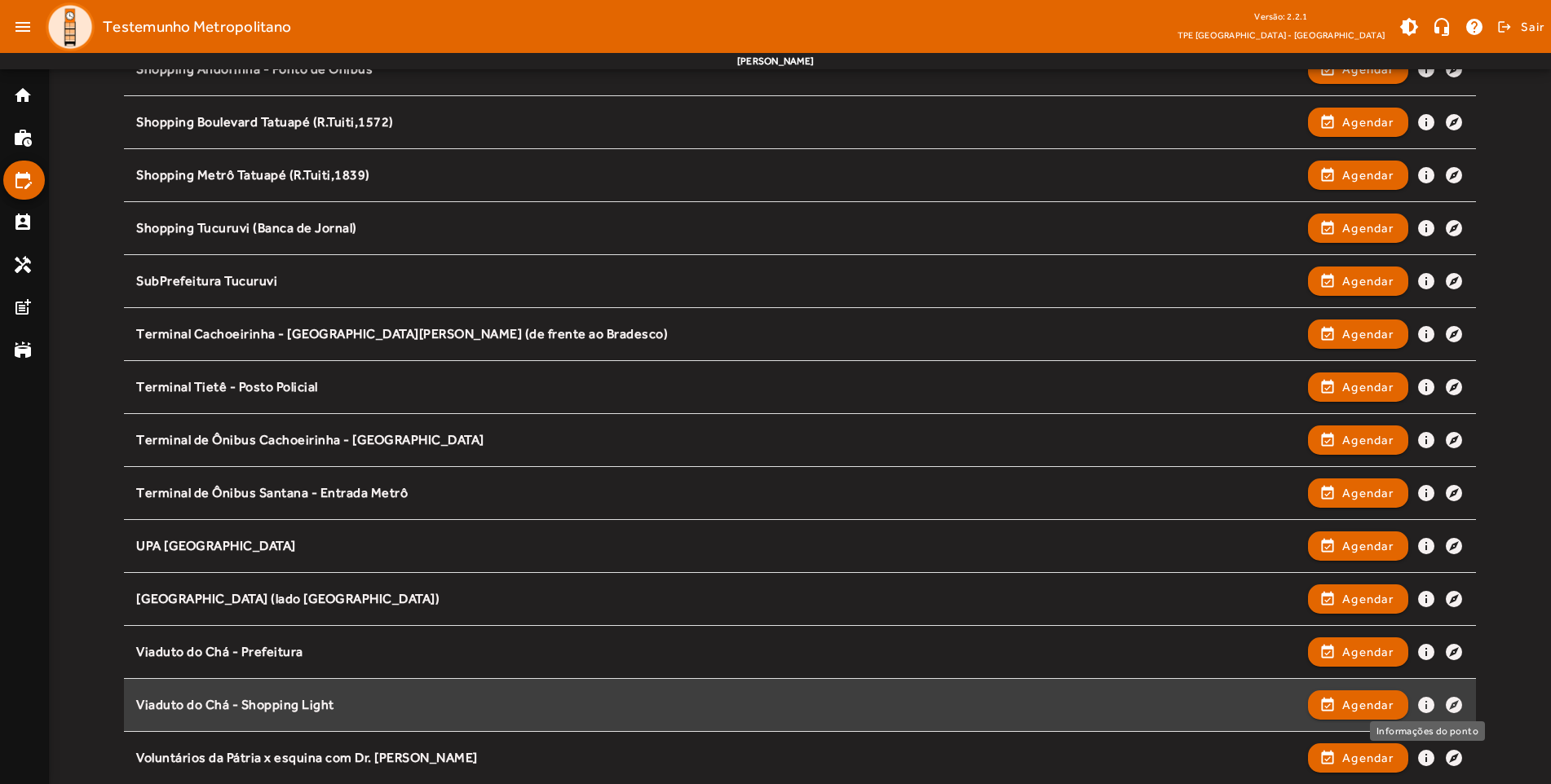
click at [1423, 703] on mat-icon "info" at bounding box center [1426, 705] width 20 height 20
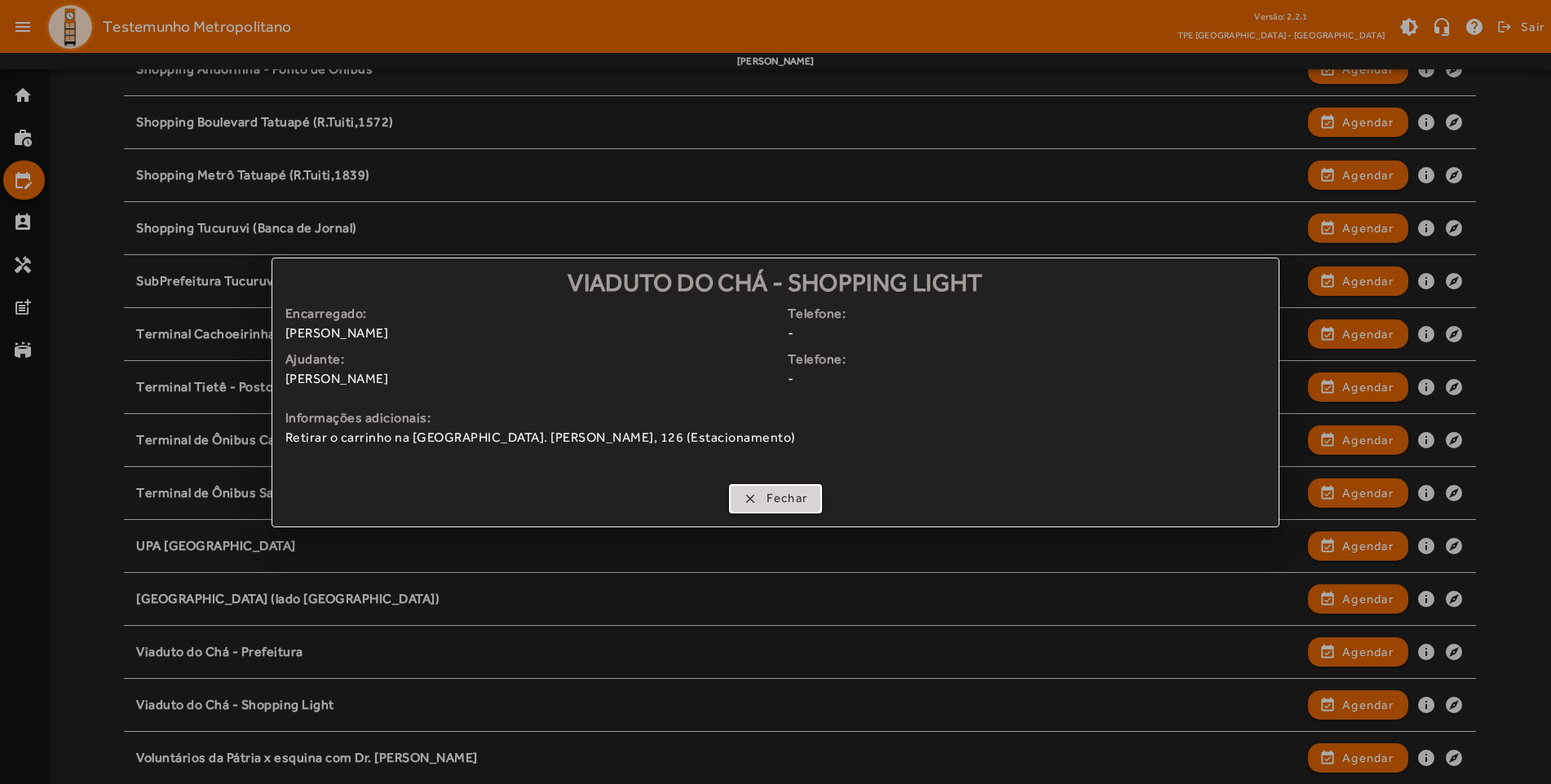
click at [786, 489] on span "button" at bounding box center [776, 499] width 91 height 39
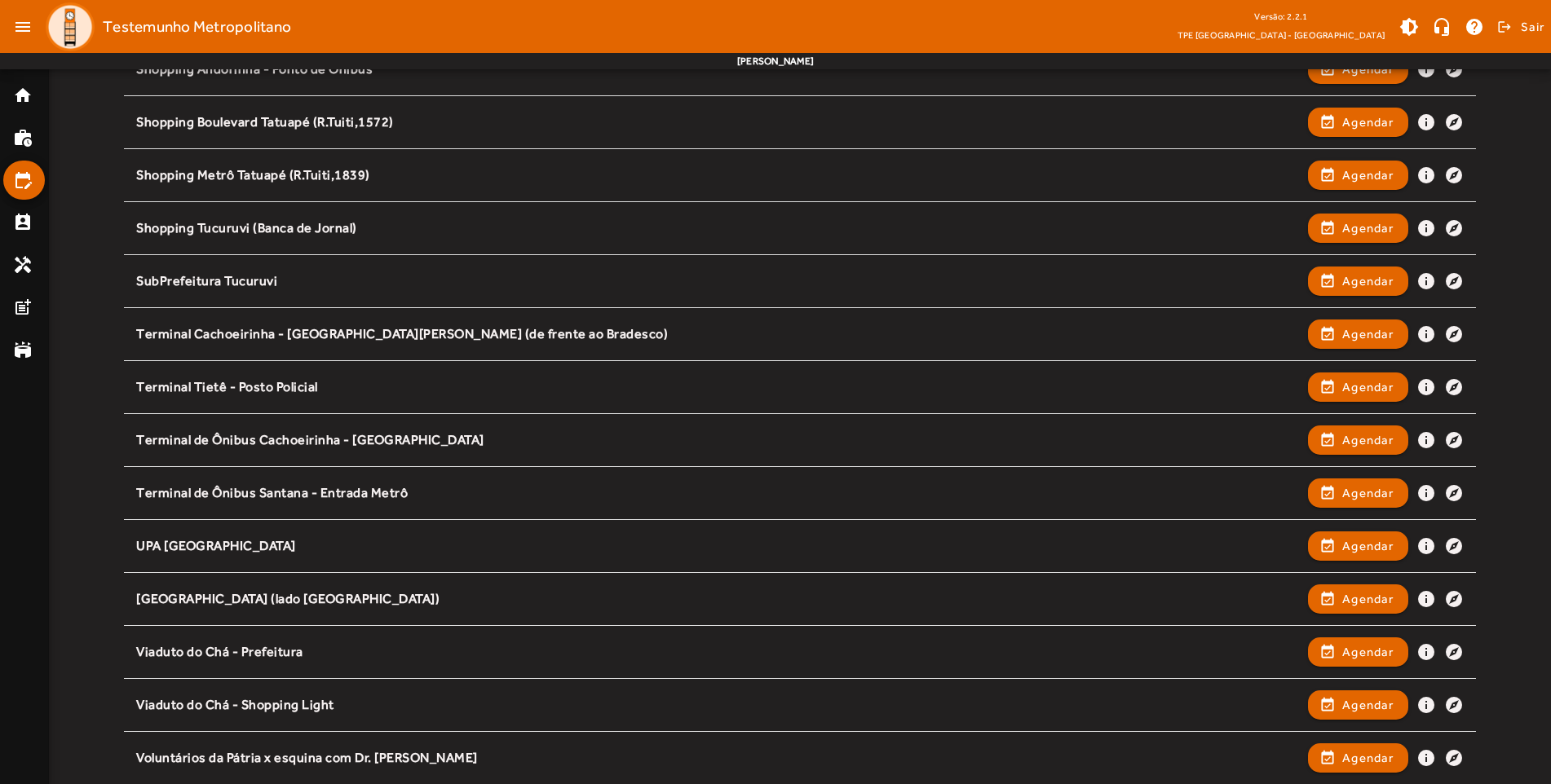
scroll to position [1926, 0]
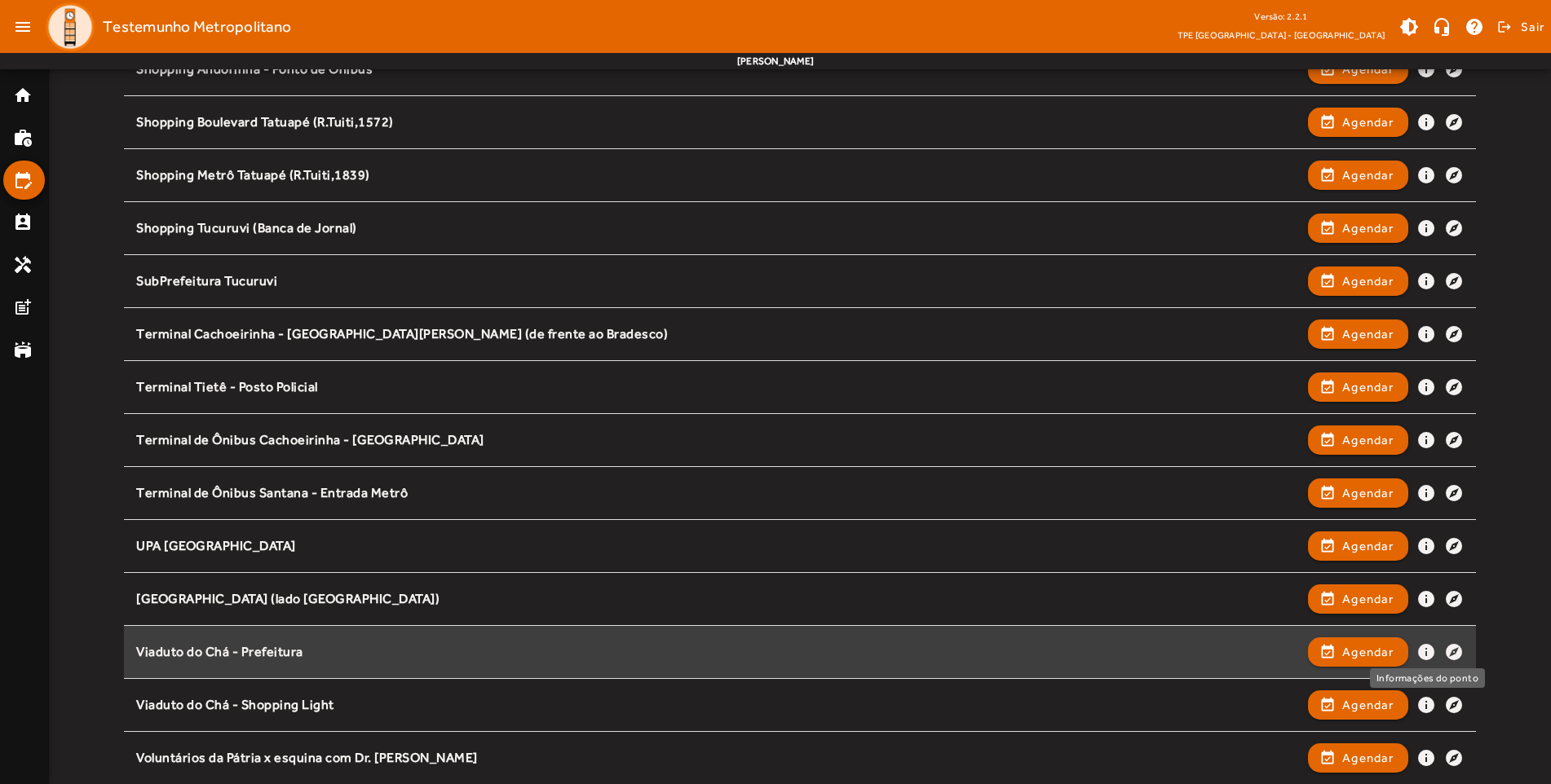
click at [1426, 646] on mat-icon "info" at bounding box center [1426, 652] width 20 height 20
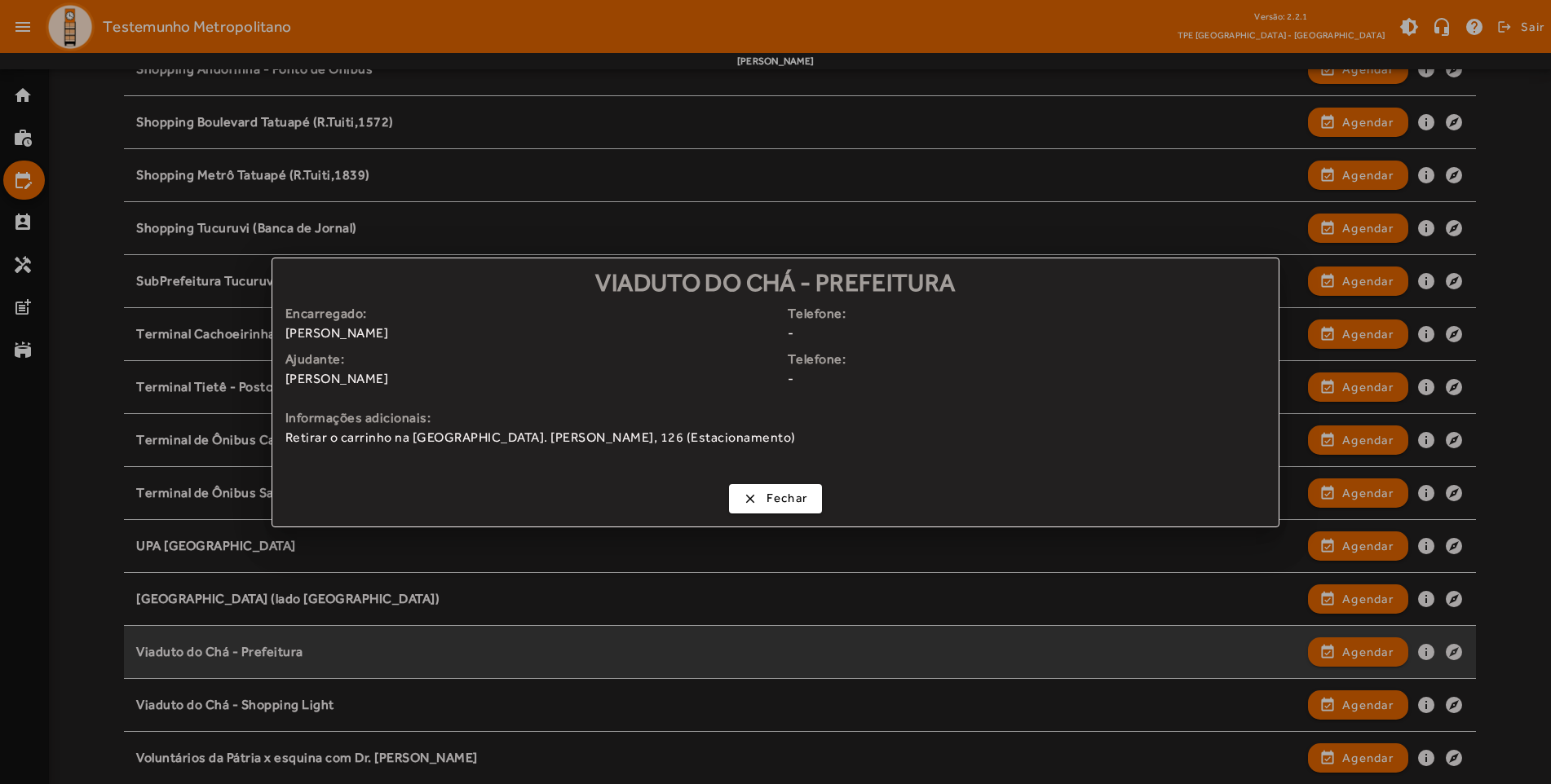
scroll to position [0, 0]
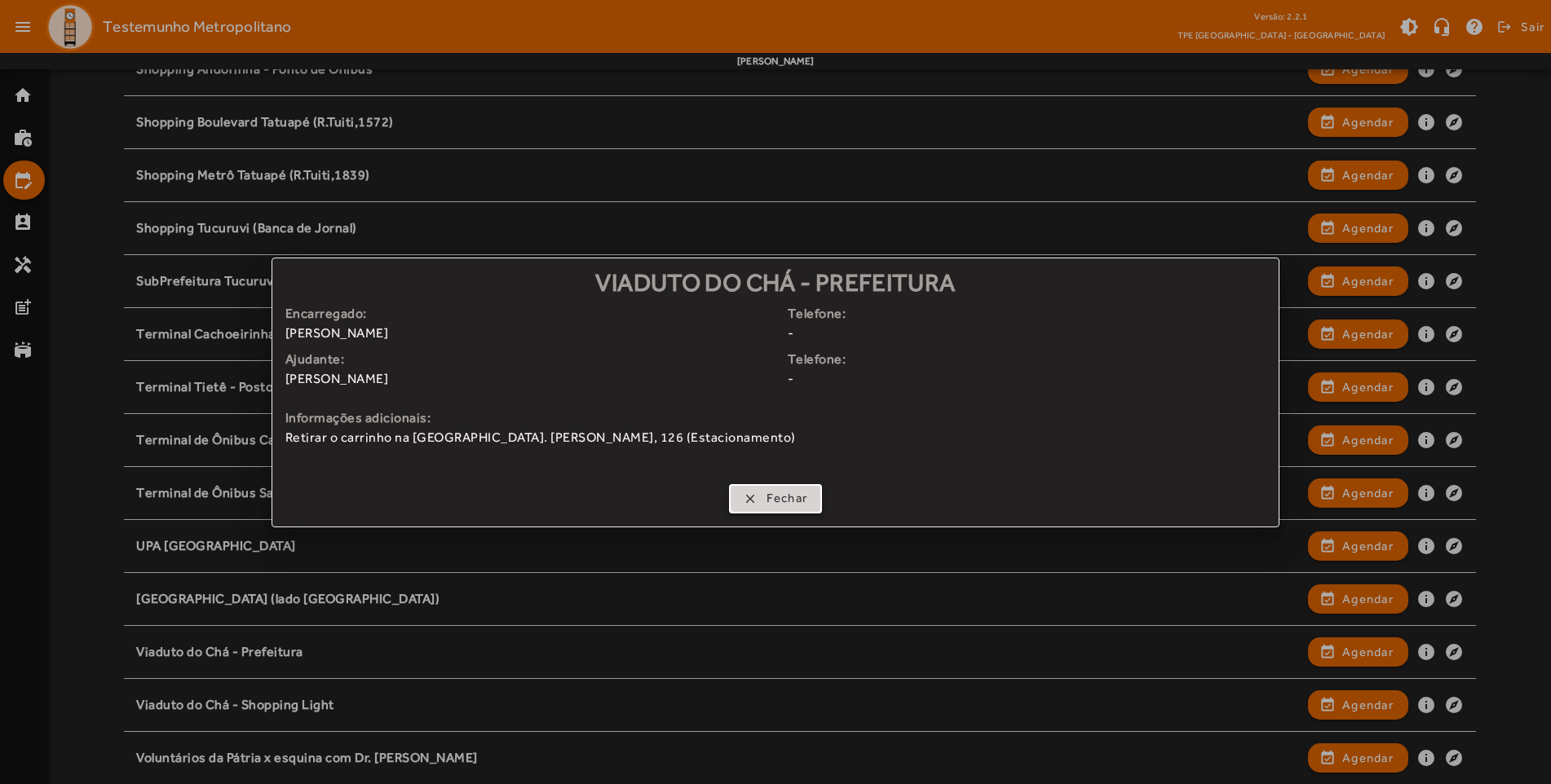
click at [782, 506] on span "Fechar" at bounding box center [787, 497] width 41 height 19
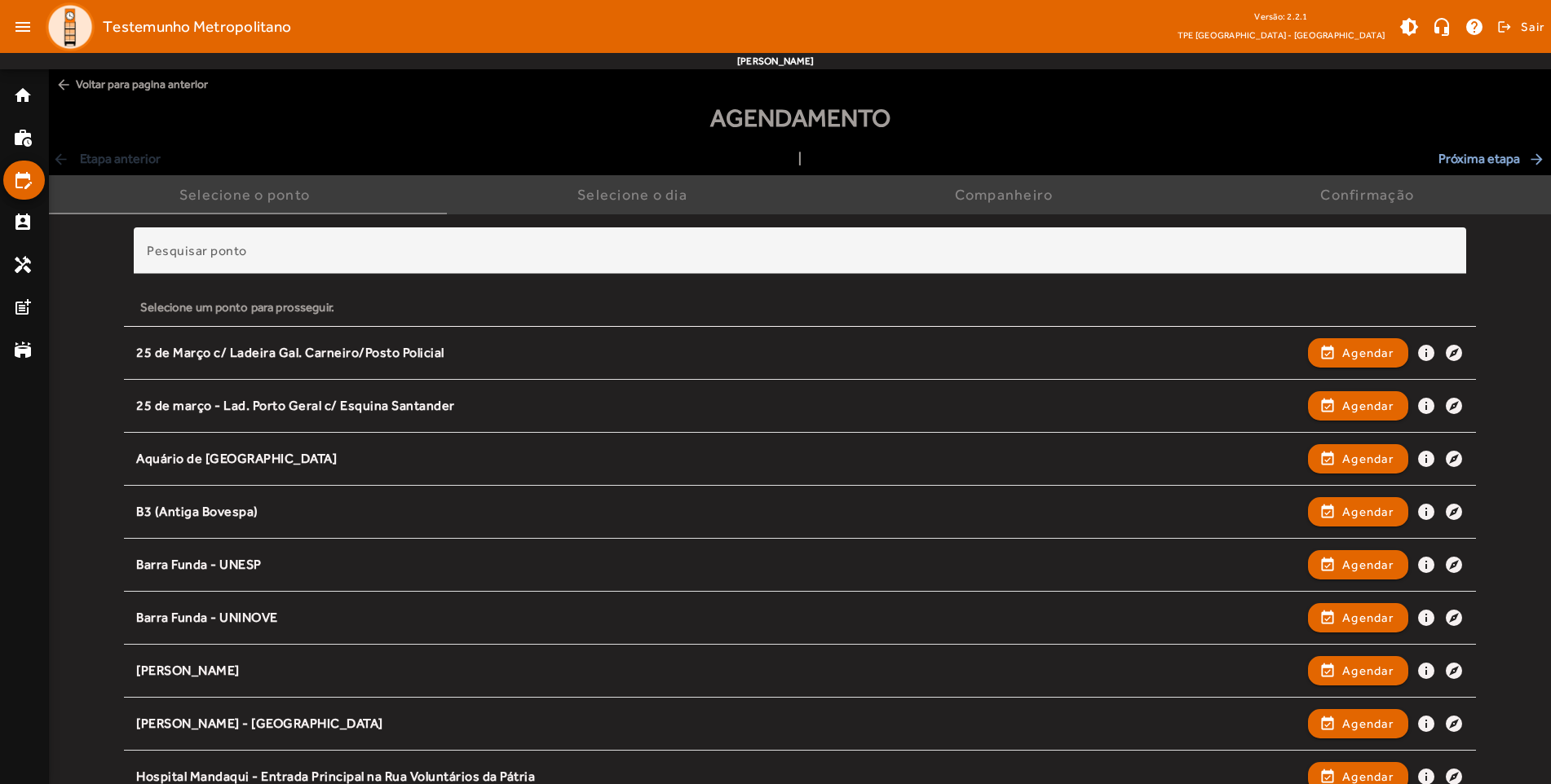
scroll to position [1926, 0]
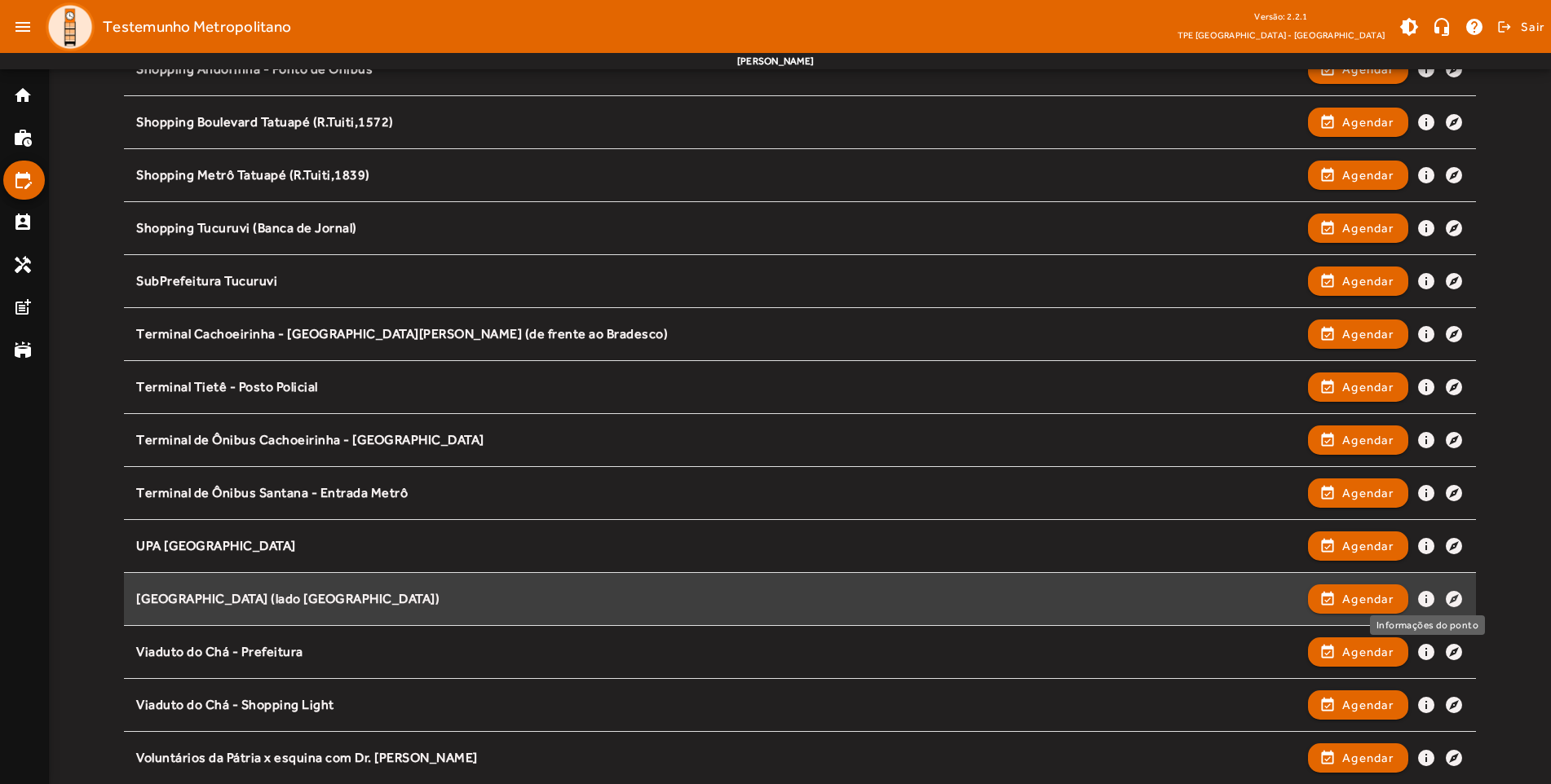
click at [1429, 598] on mat-icon "info" at bounding box center [1426, 599] width 20 height 20
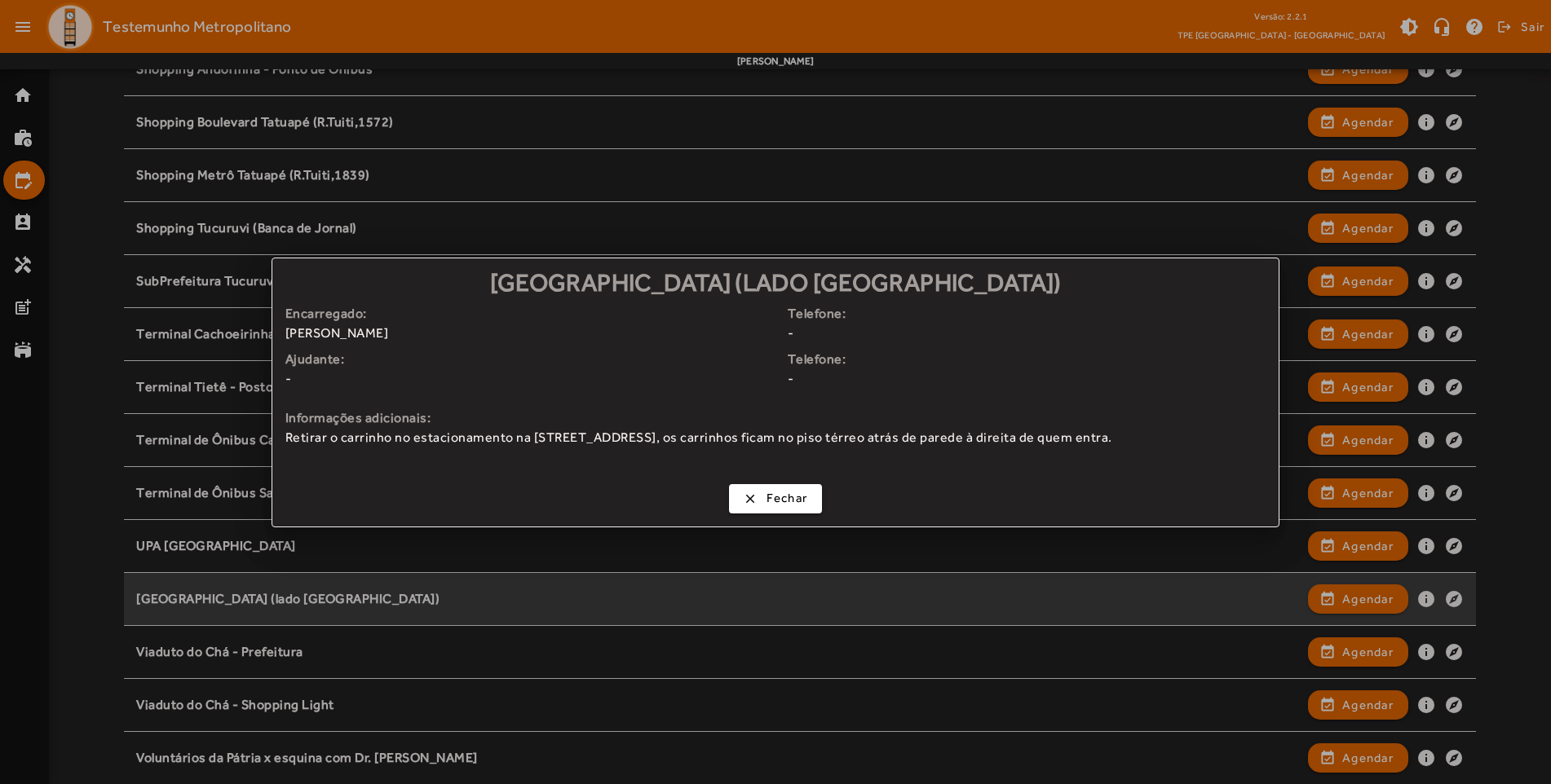
scroll to position [0, 0]
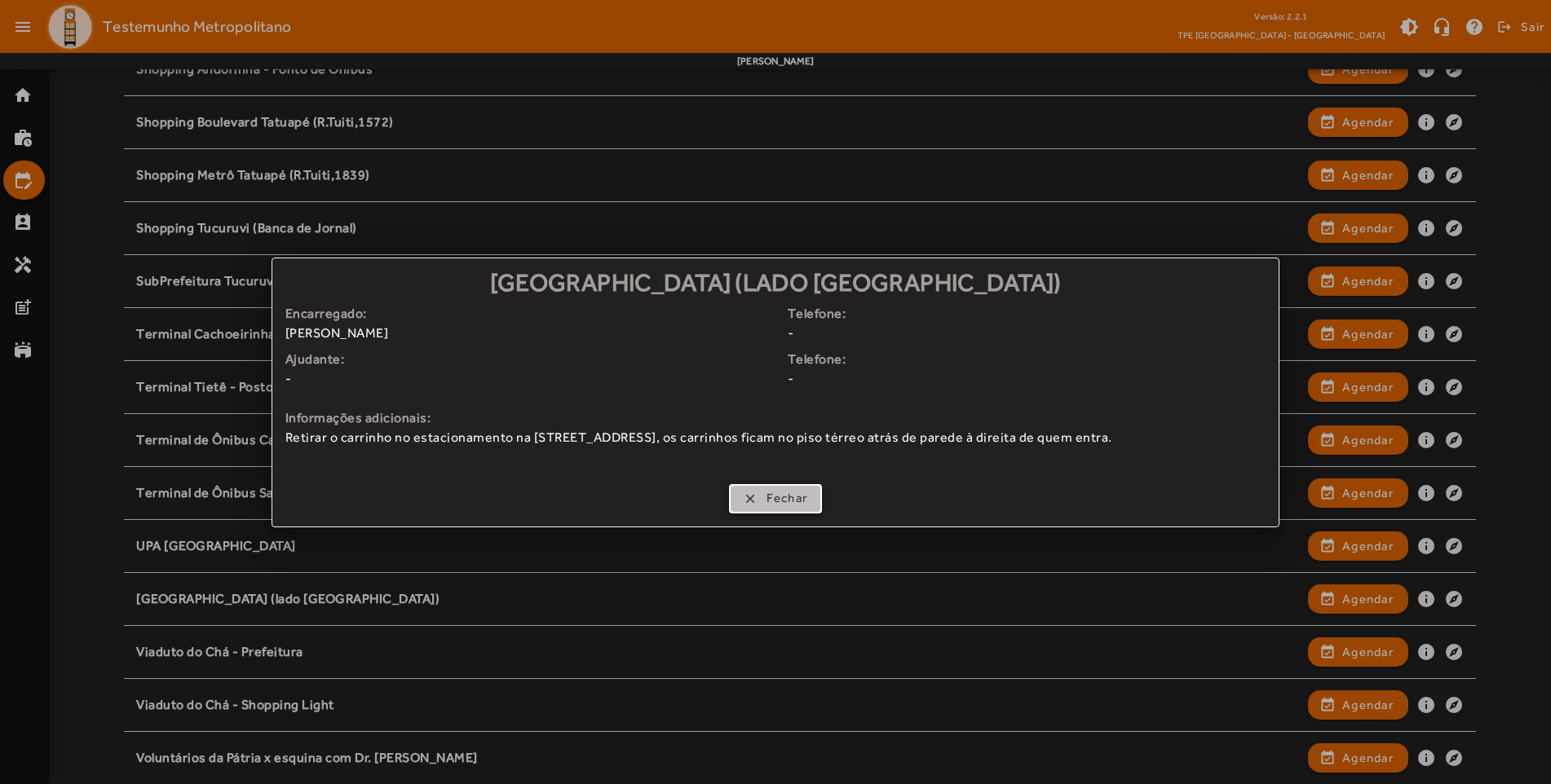
click at [770, 495] on span "Fechar" at bounding box center [787, 497] width 41 height 19
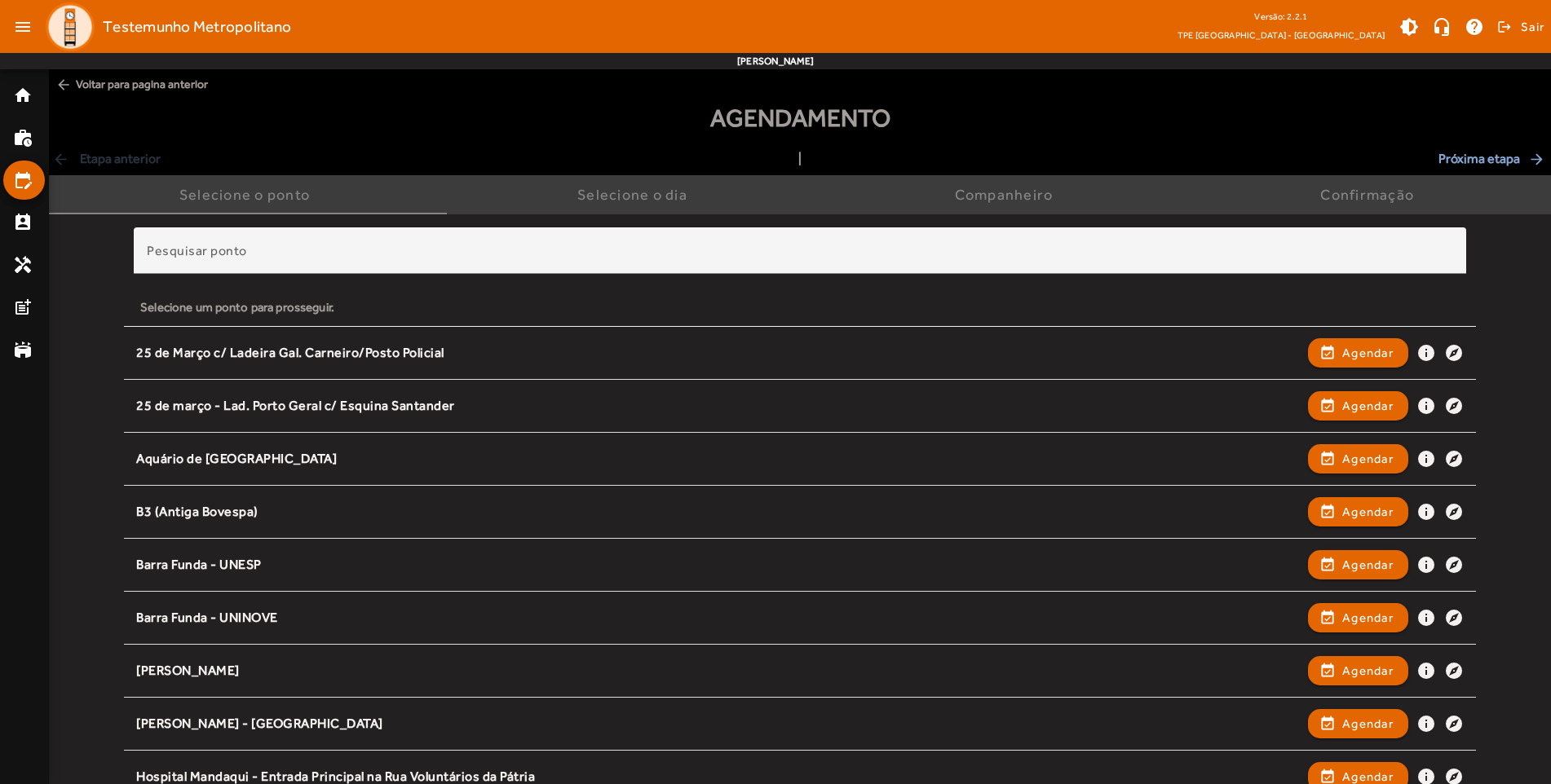
scroll to position [1926, 0]
